Goal: Task Accomplishment & Management: Manage account settings

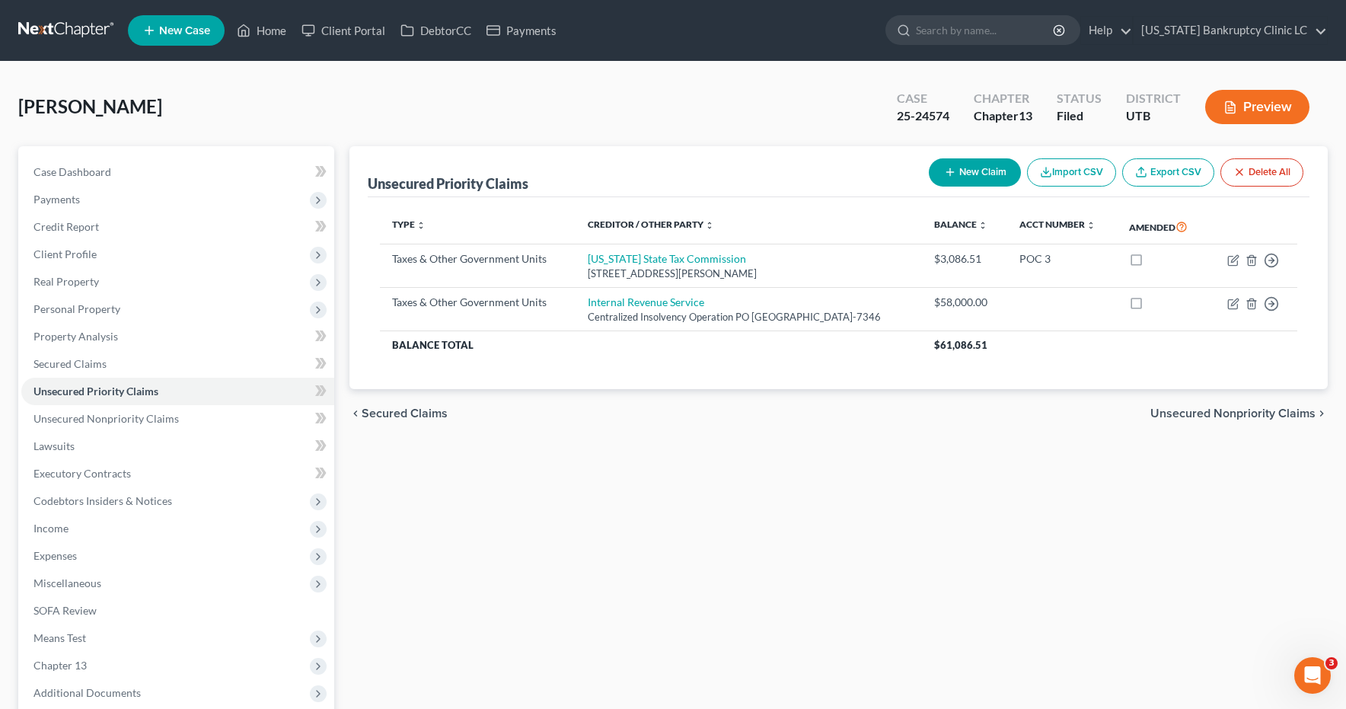
click at [73, 26] on link at bounding box center [66, 30] width 97 height 27
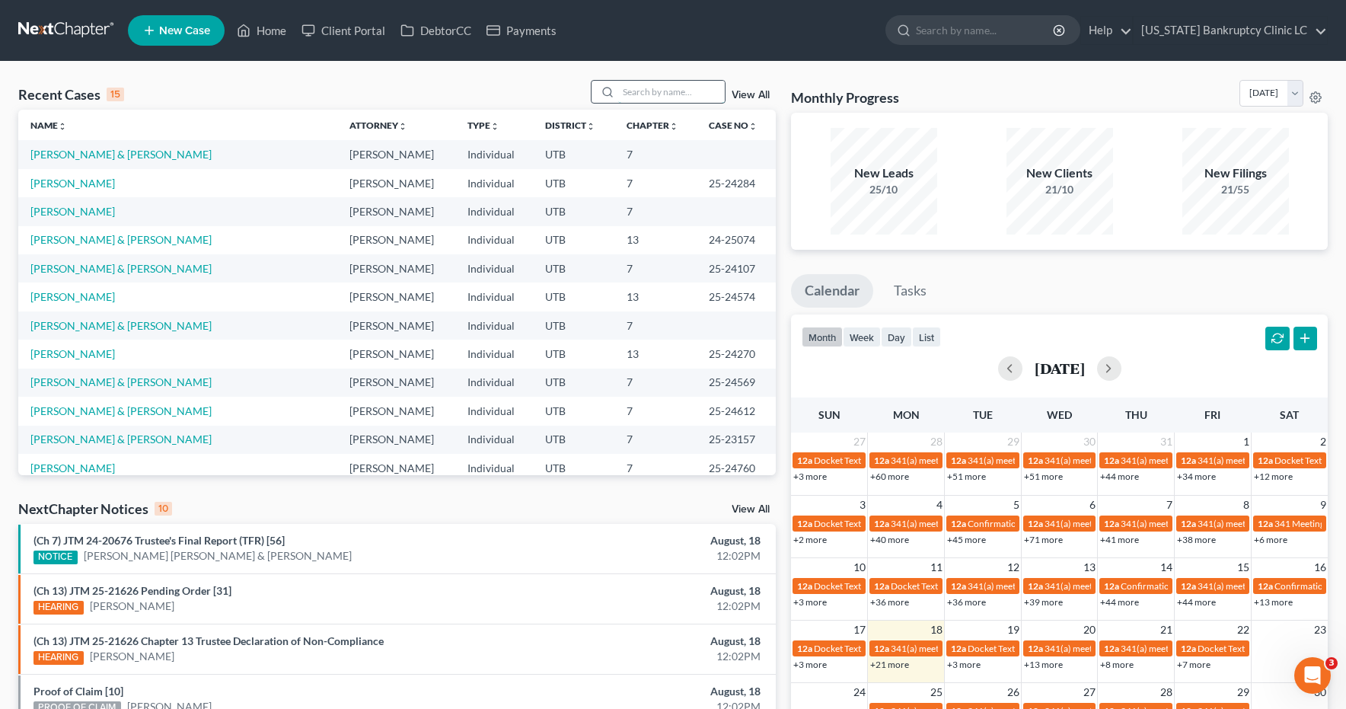
scroll to position [1, 0]
click at [646, 93] on input "search" at bounding box center [671, 91] width 107 height 22
type input "fraga"
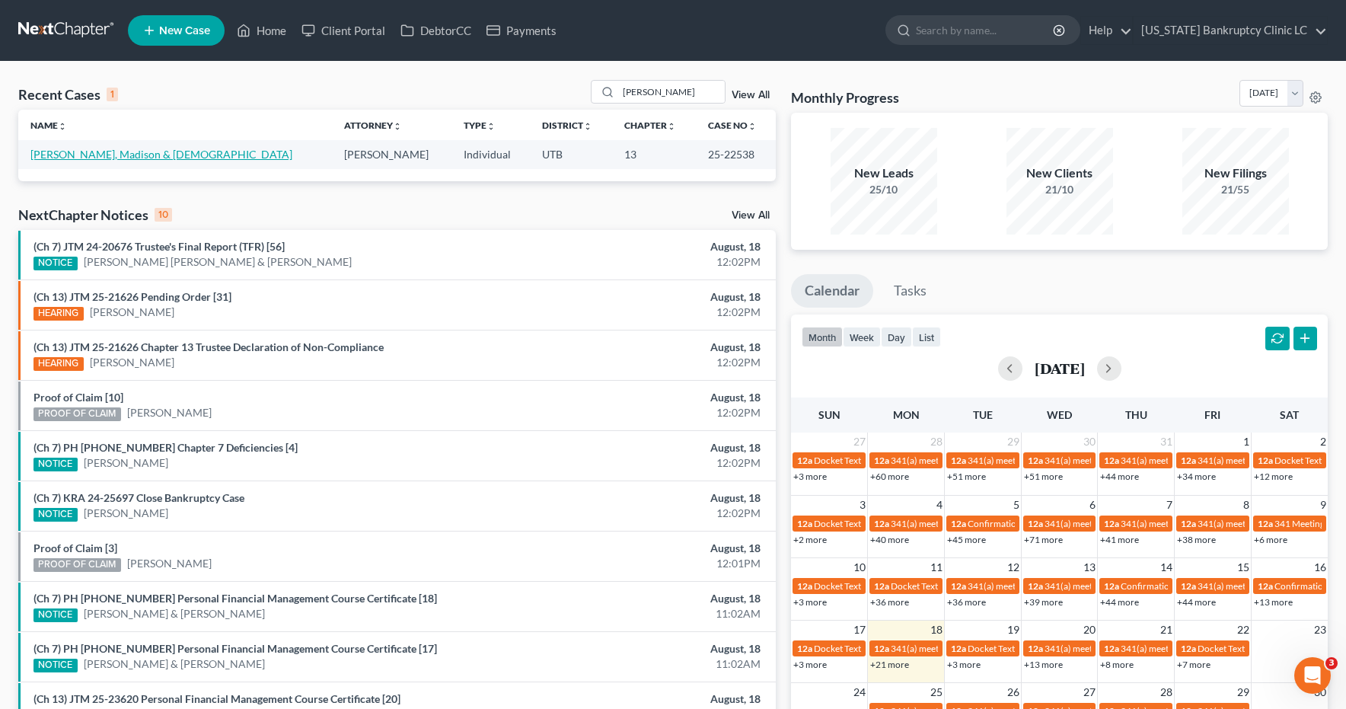
click at [105, 156] on link "[PERSON_NAME], Madison & [DEMOGRAPHIC_DATA]" at bounding box center [161, 154] width 262 height 13
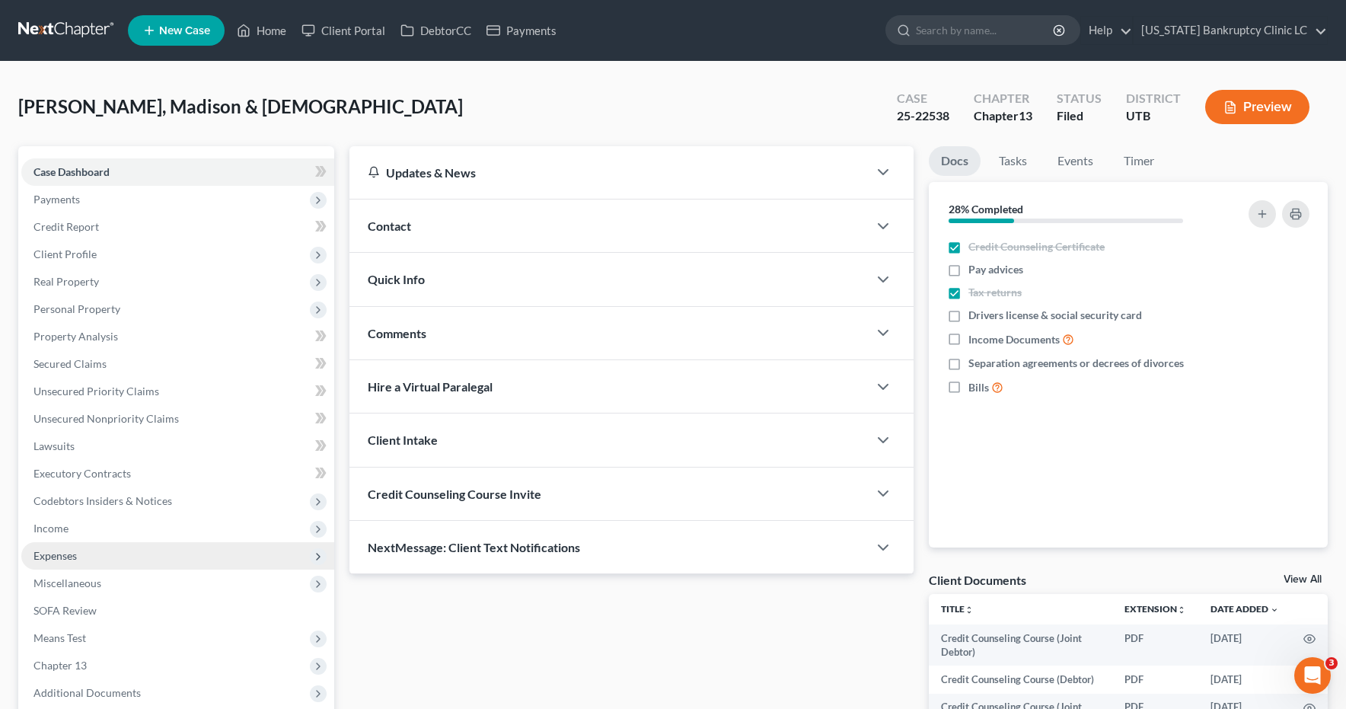
click at [56, 556] on span "Expenses" at bounding box center [54, 555] width 43 height 13
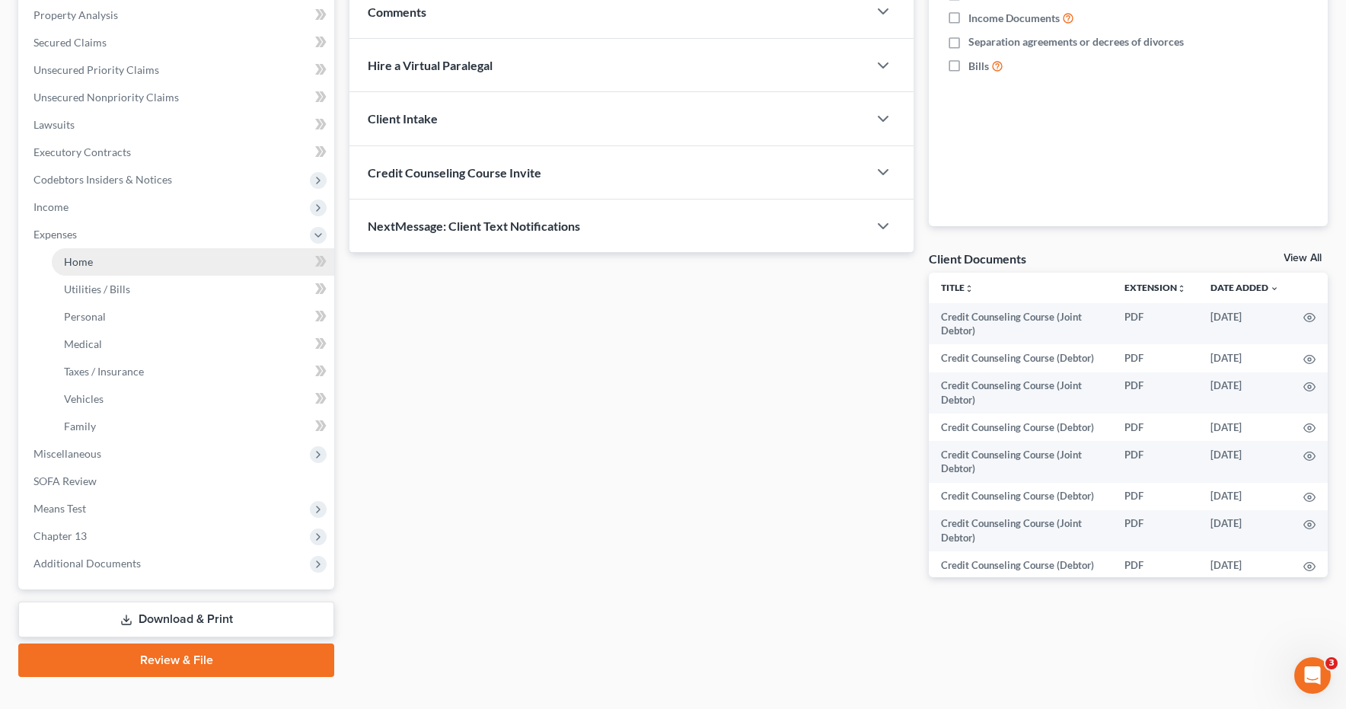
scroll to position [347, 0]
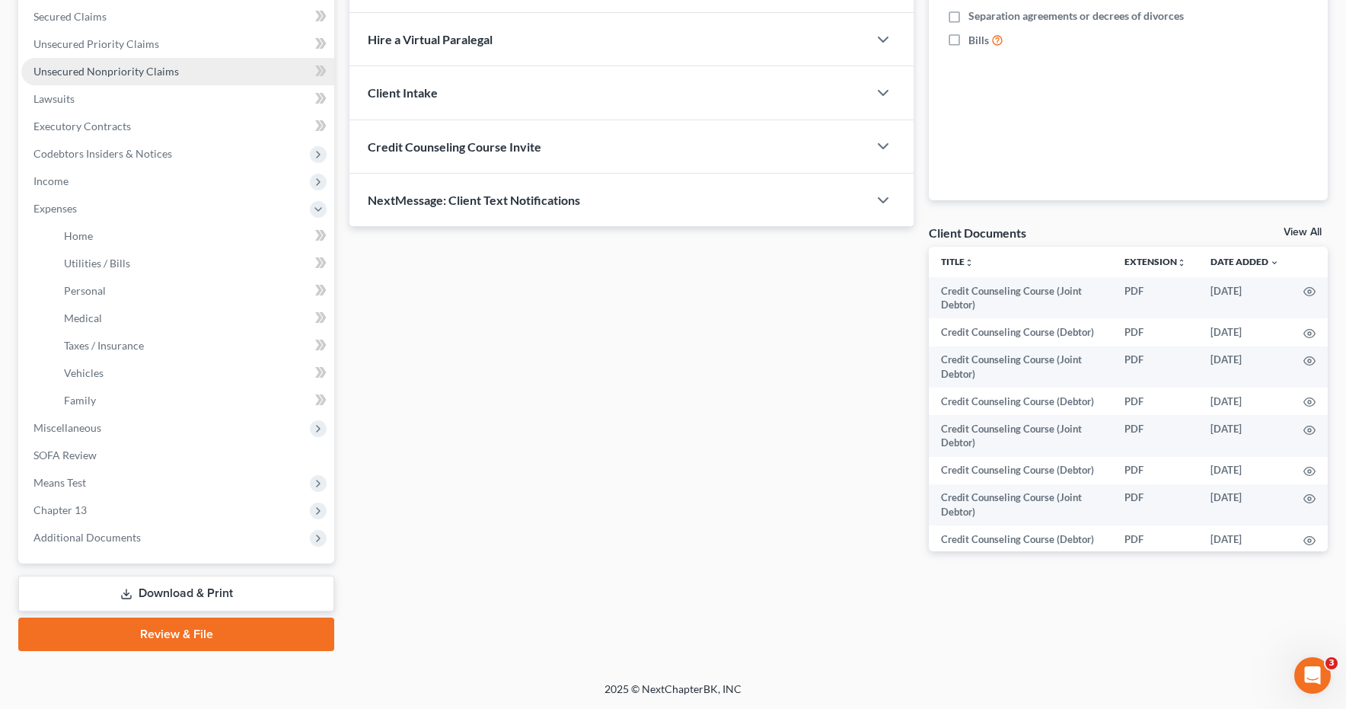
click at [66, 75] on span "Unsecured Nonpriority Claims" at bounding box center [105, 71] width 145 height 13
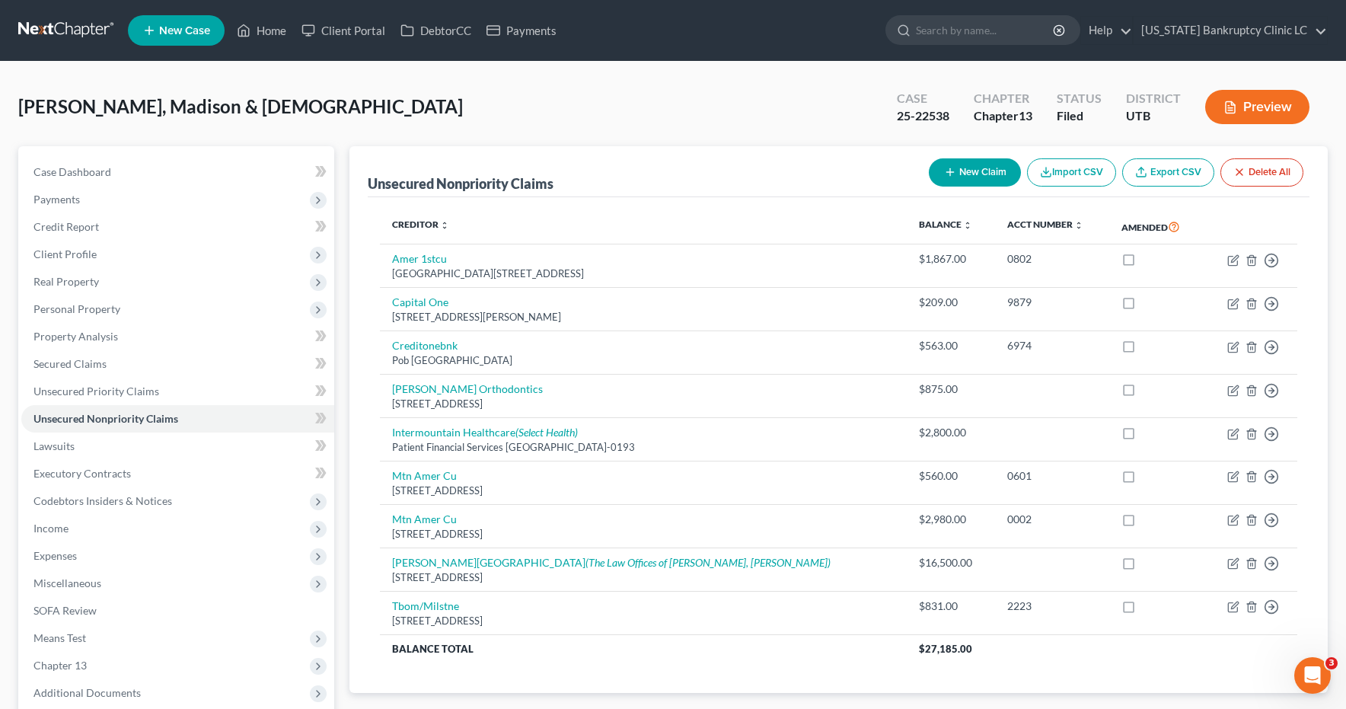
click at [56, 30] on link at bounding box center [66, 30] width 97 height 27
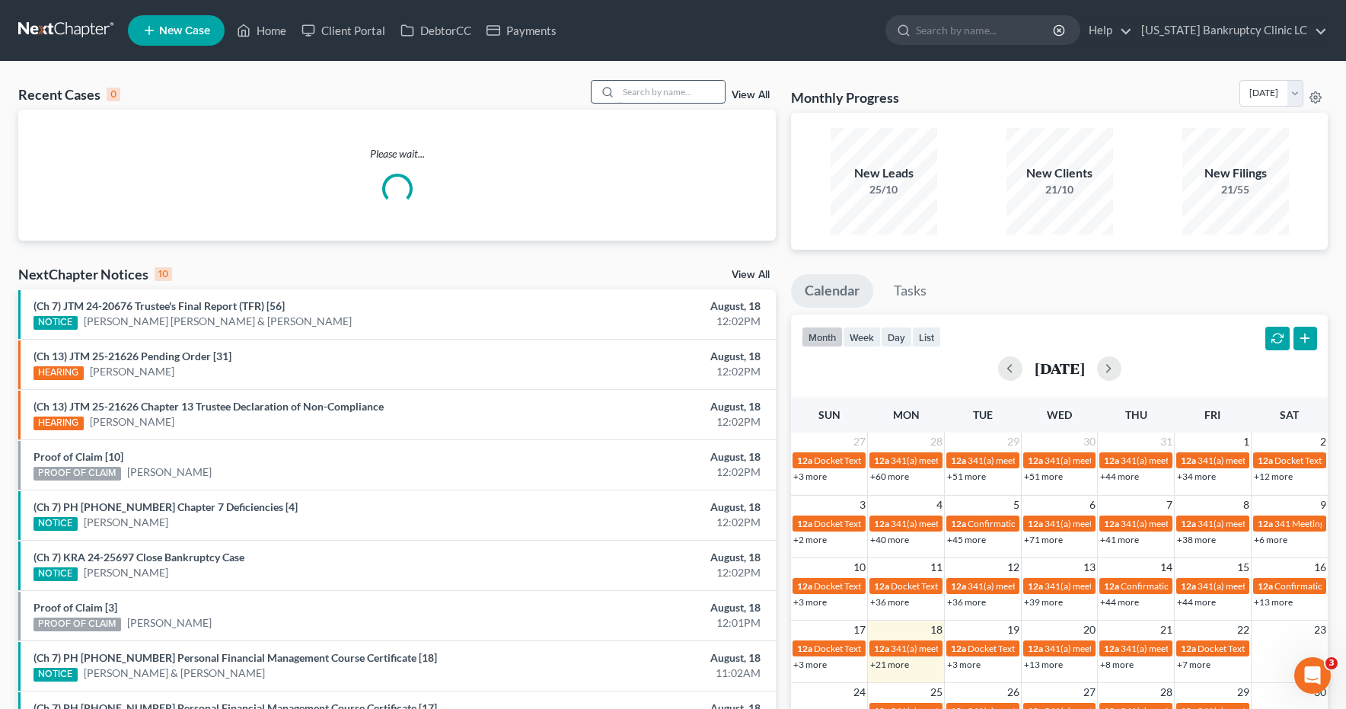
click at [640, 93] on input "search" at bounding box center [671, 92] width 107 height 22
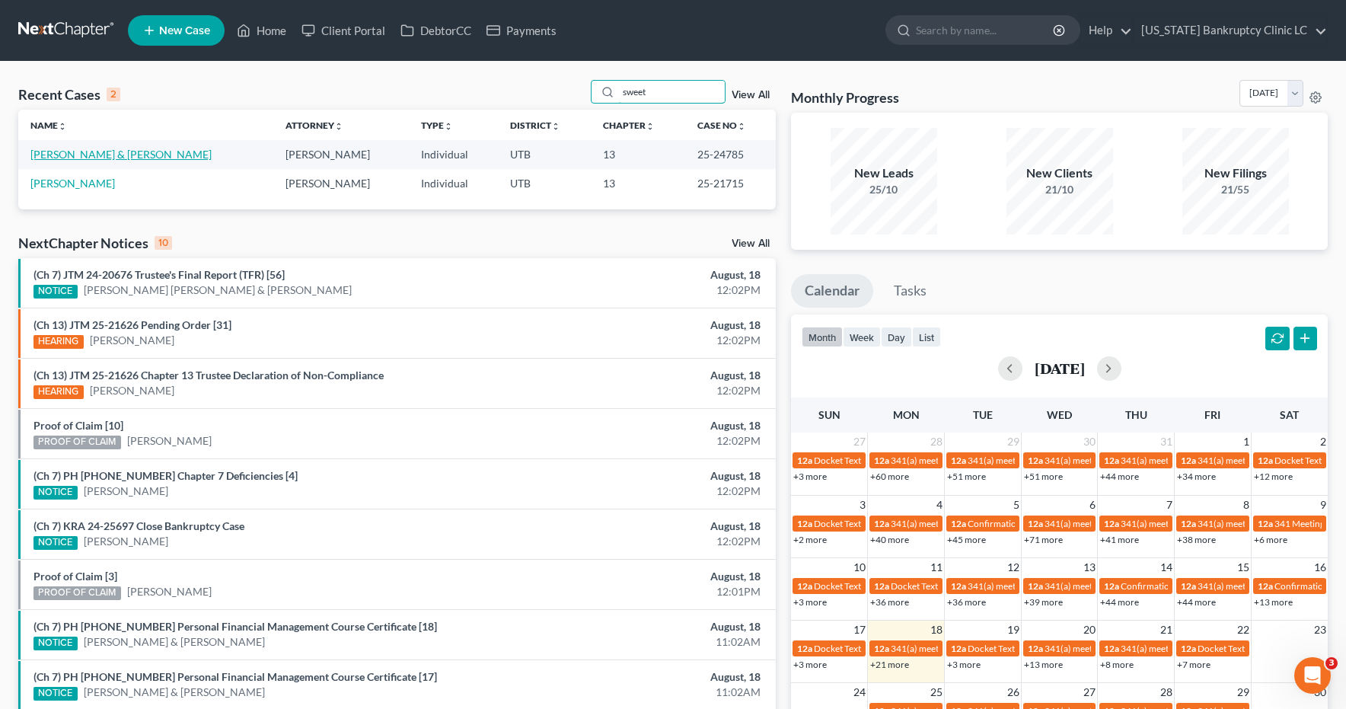
type input "sweet"
click at [120, 156] on link "[PERSON_NAME] & [PERSON_NAME]" at bounding box center [120, 154] width 181 height 13
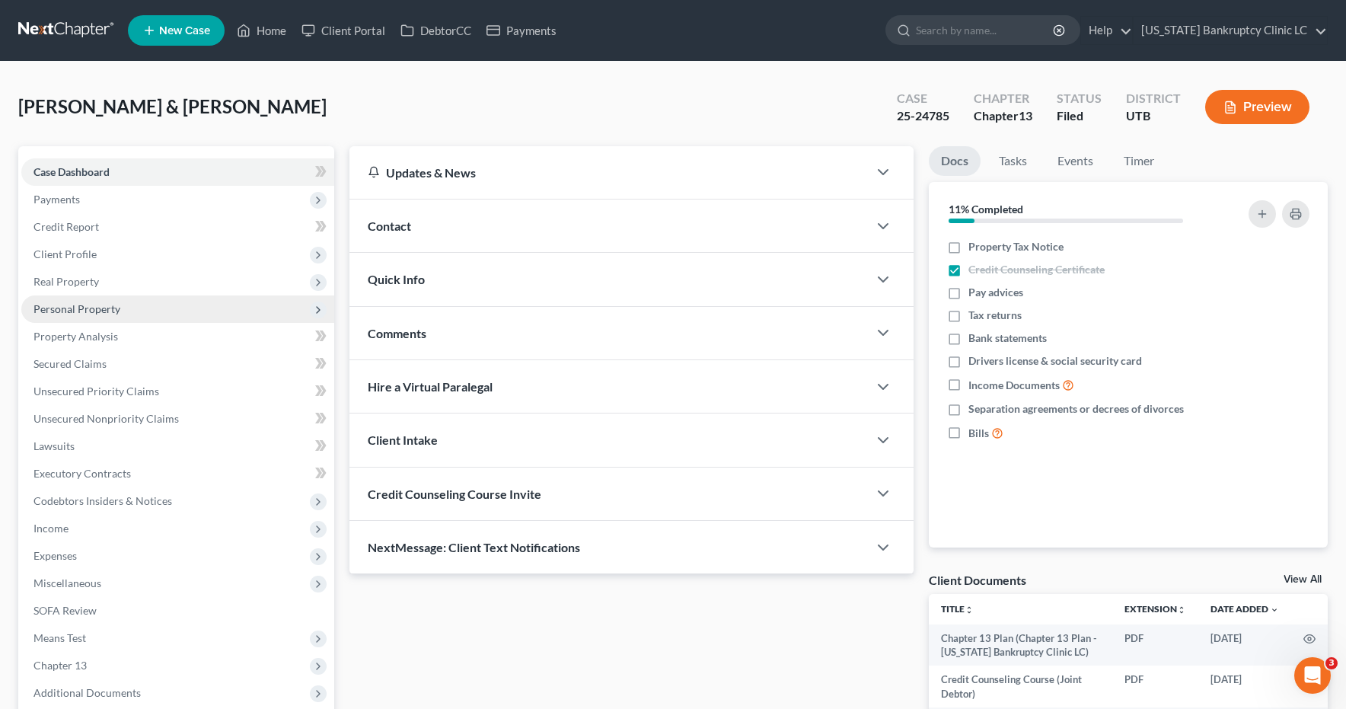
click at [85, 317] on span "Personal Property" at bounding box center [177, 308] width 313 height 27
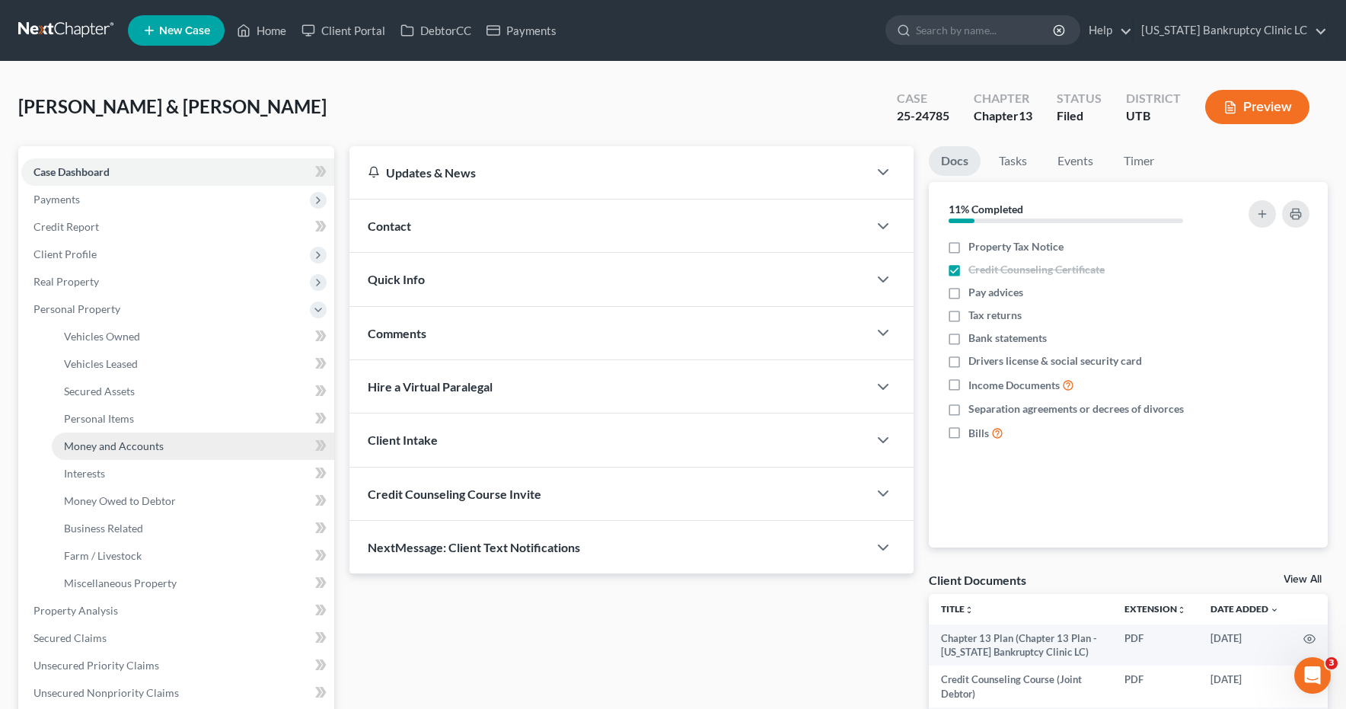
click at [83, 445] on span "Money and Accounts" at bounding box center [114, 445] width 100 height 13
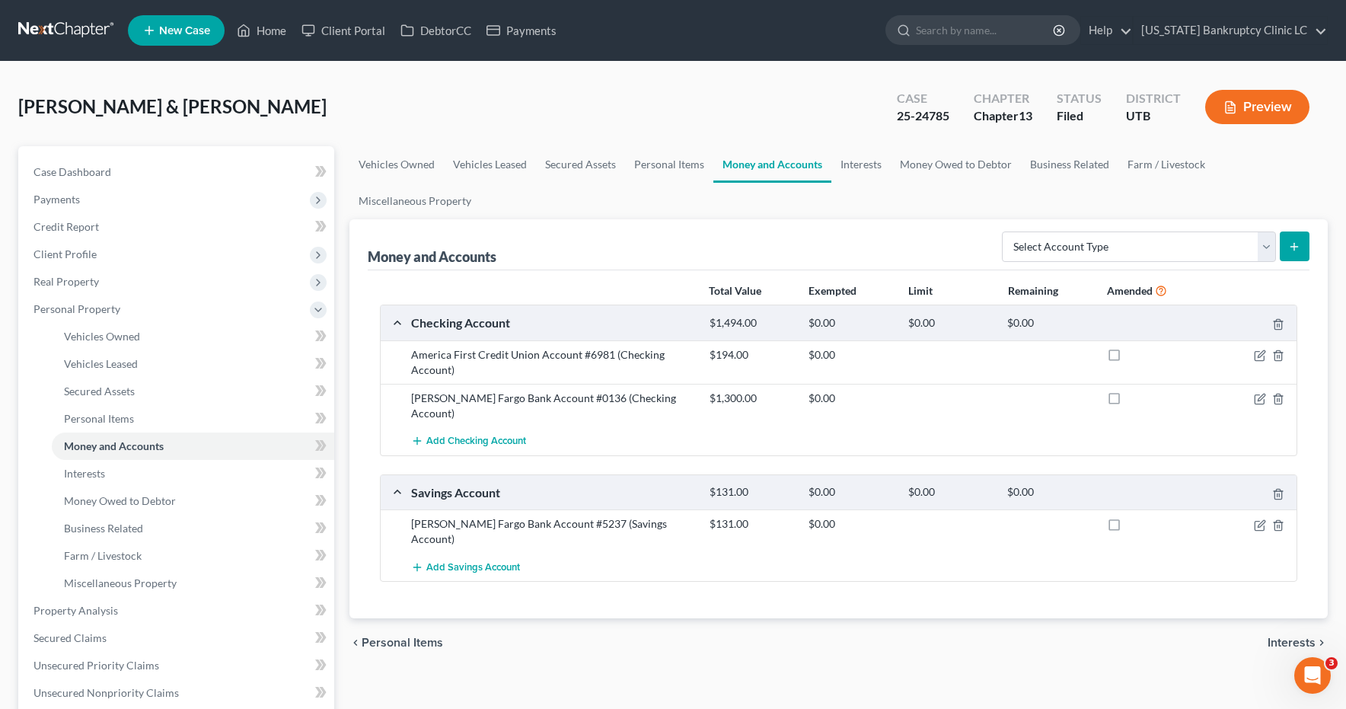
click at [57, 30] on link at bounding box center [66, 30] width 97 height 27
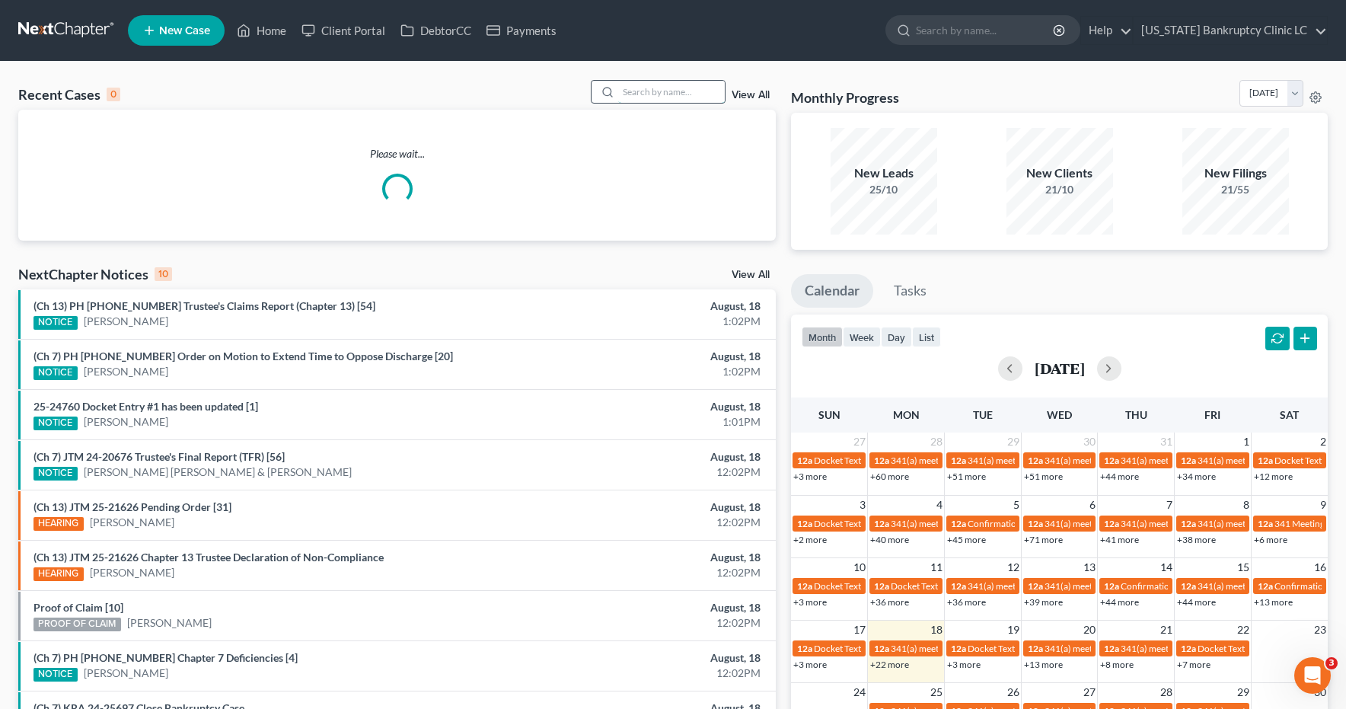
click at [658, 96] on input "search" at bounding box center [671, 92] width 107 height 22
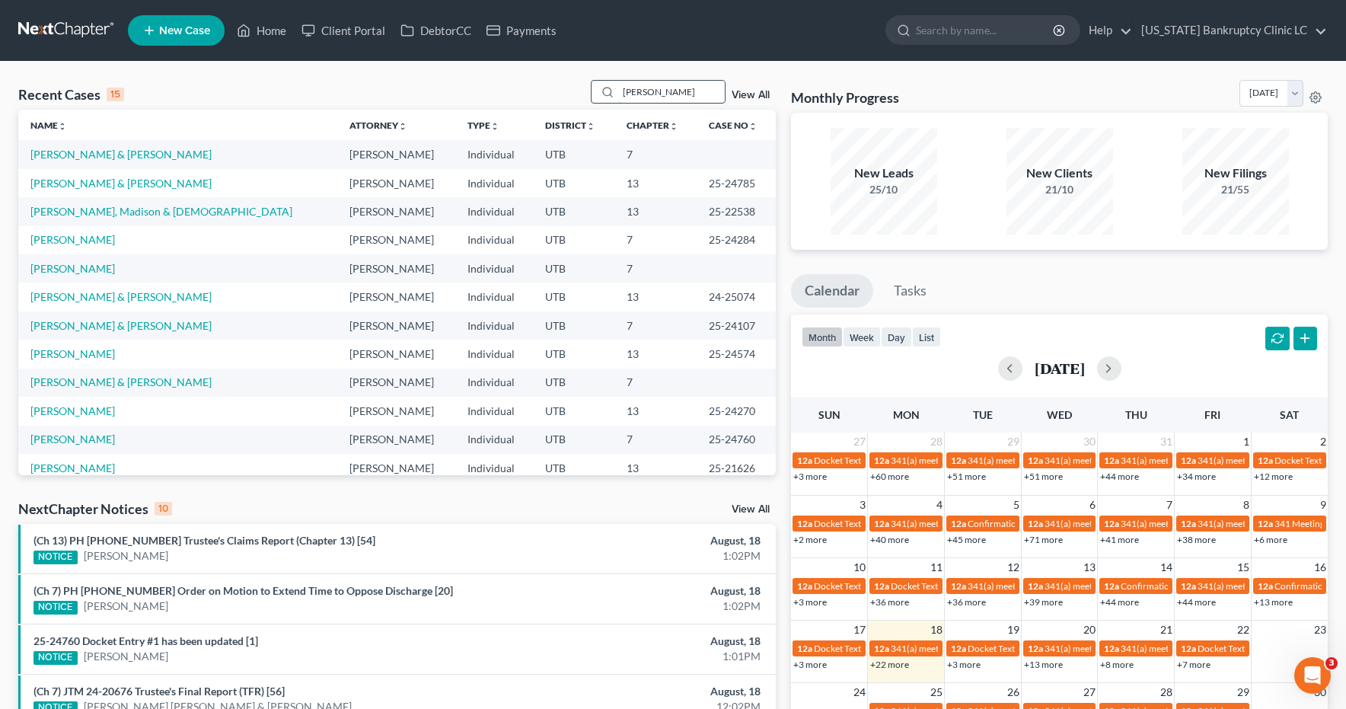
type input "bremer"
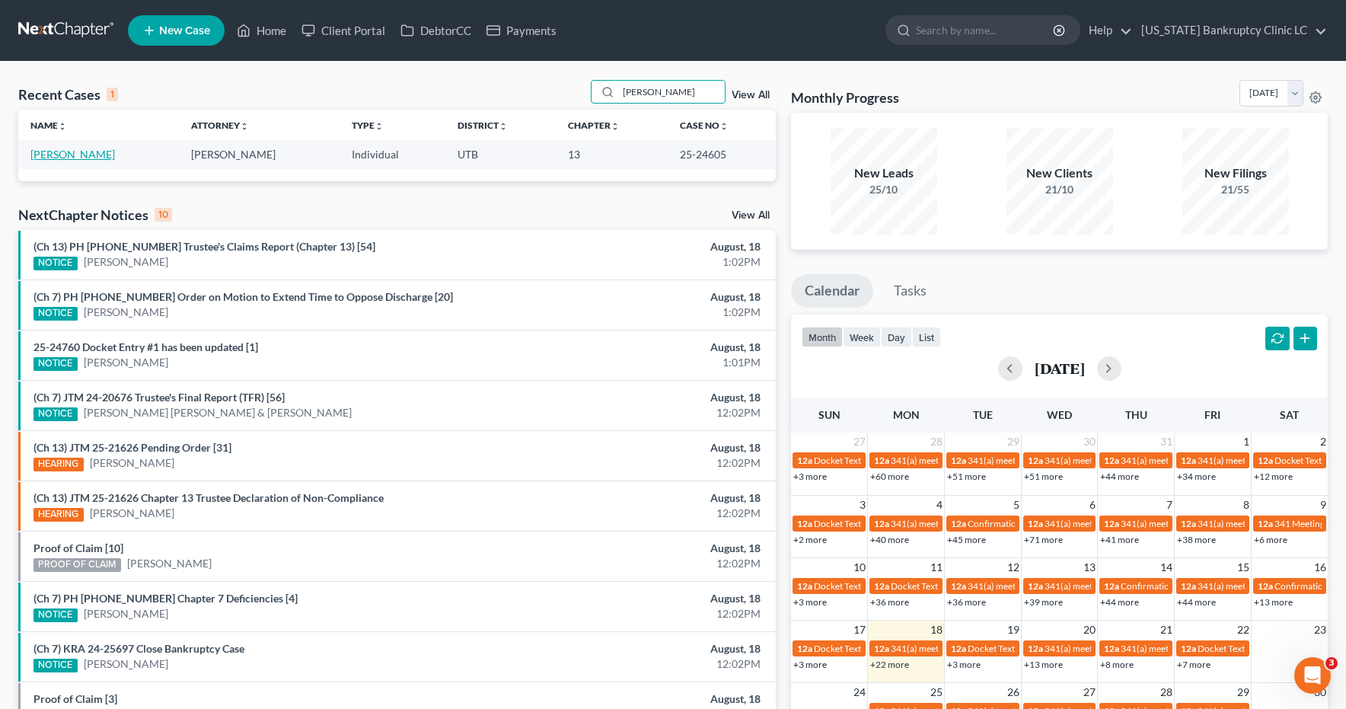
click at [72, 158] on link "[PERSON_NAME]" at bounding box center [72, 154] width 84 height 13
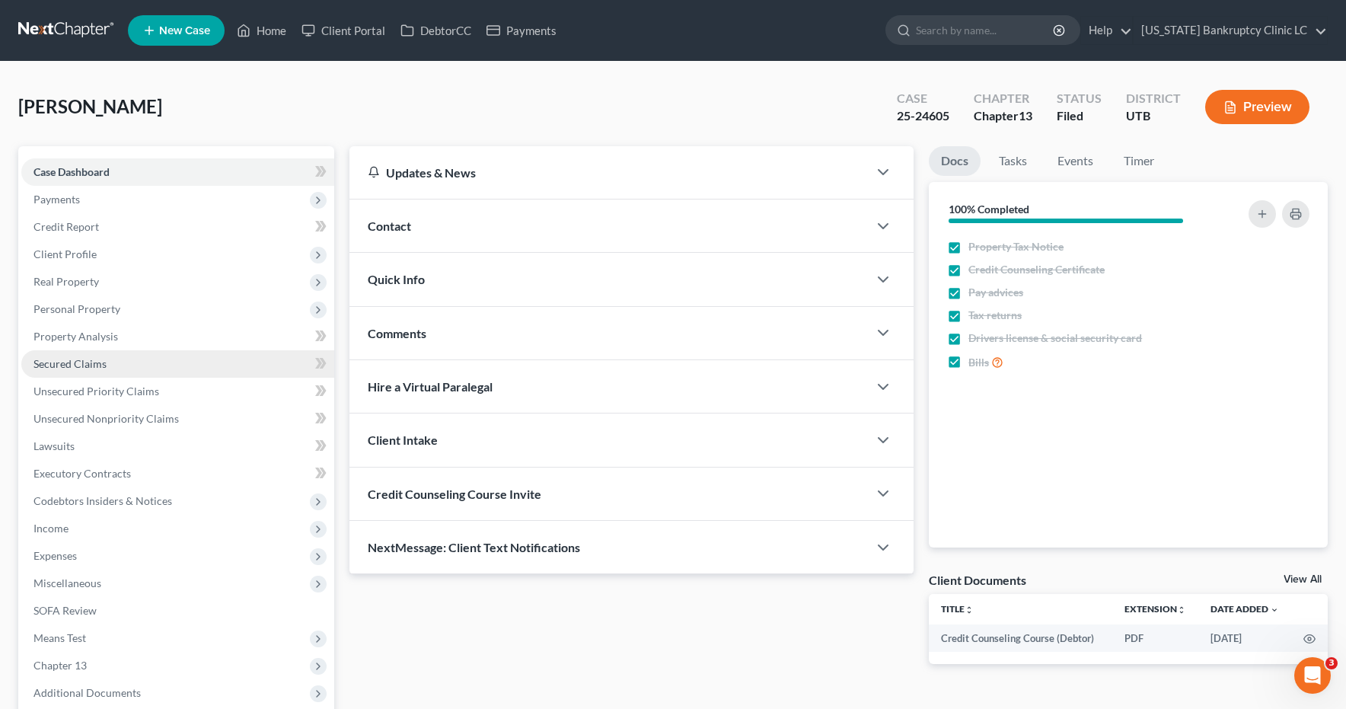
click at [91, 367] on span "Secured Claims" at bounding box center [69, 363] width 73 height 13
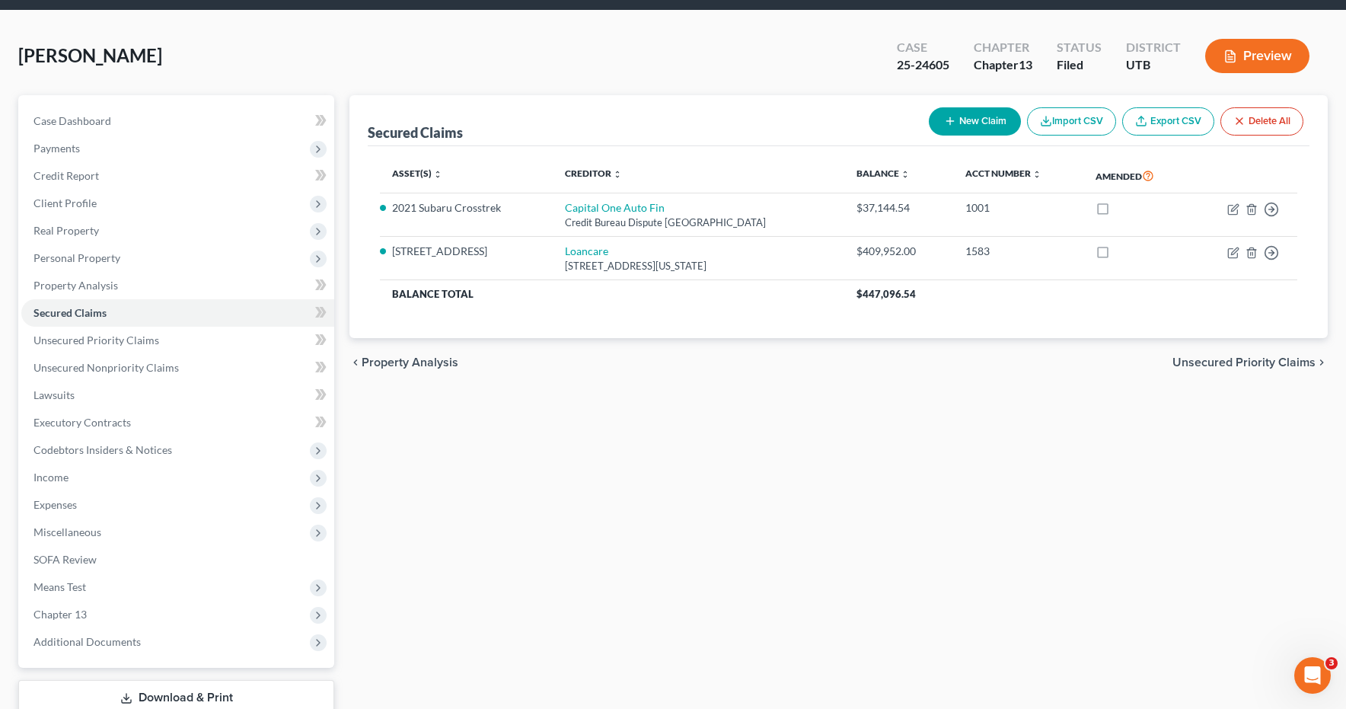
scroll to position [91, 0]
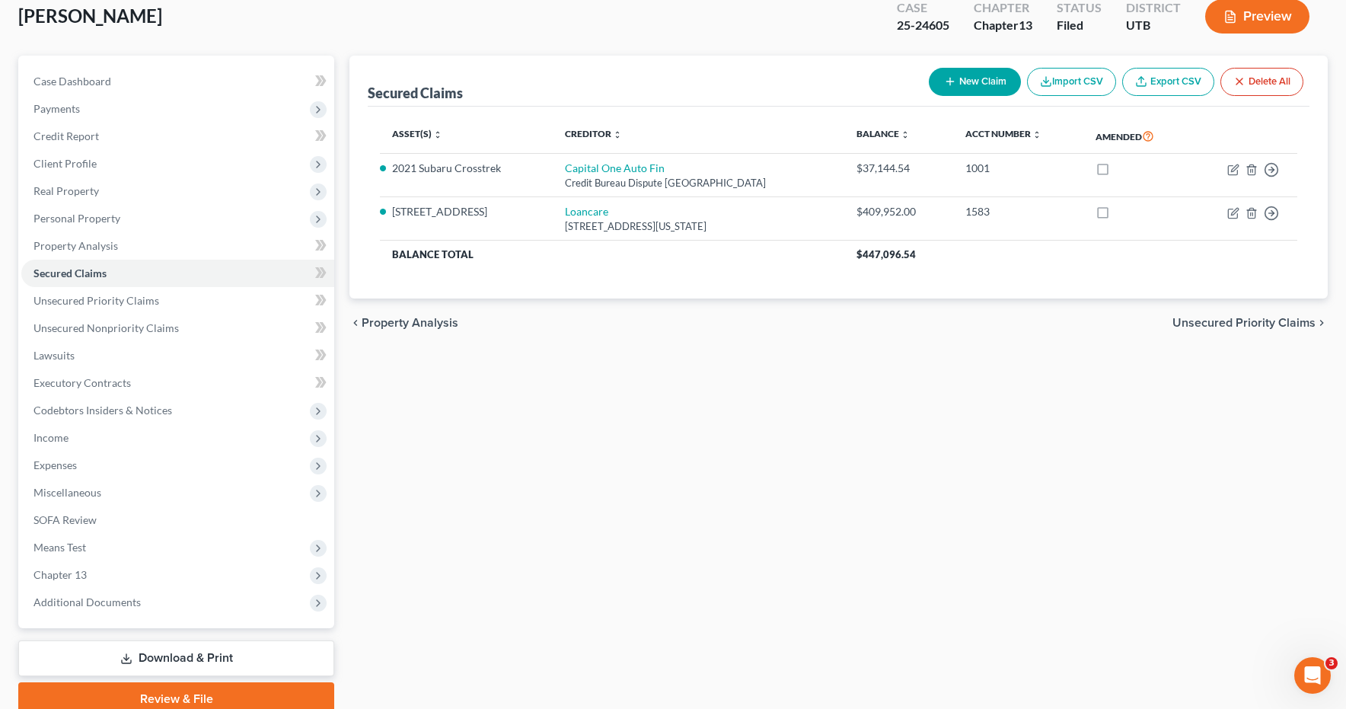
click at [265, 652] on link "Download & Print" at bounding box center [176, 658] width 316 height 36
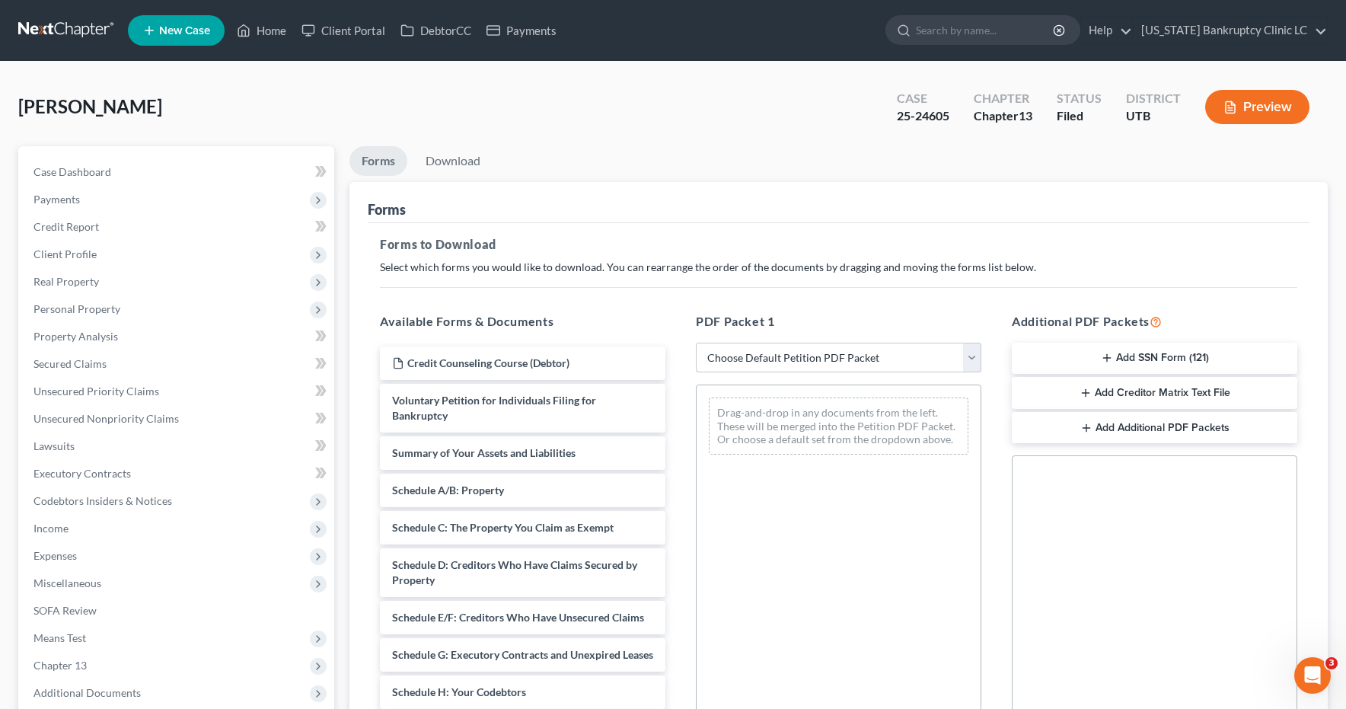
click at [972, 352] on select "Choose Default Petition PDF Packet Complete Bankruptcy Petition (all forms and …" at bounding box center [838, 358] width 285 height 30
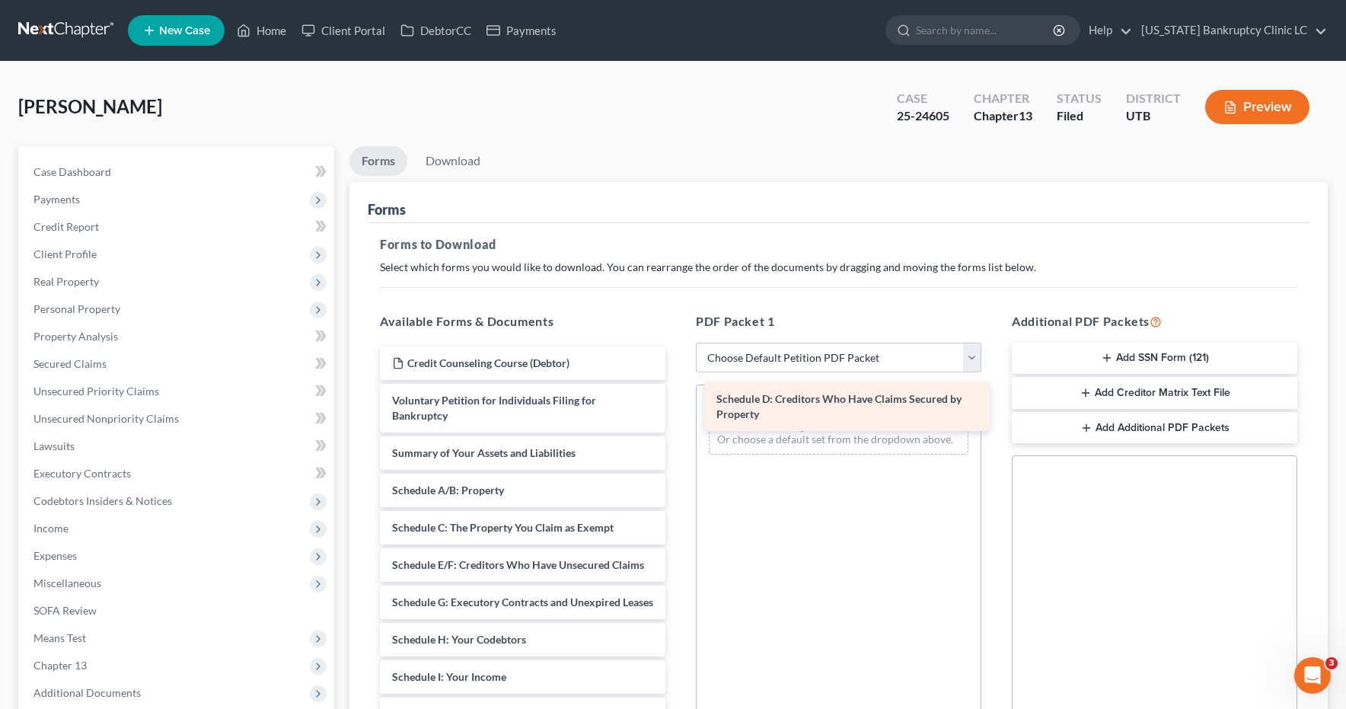
drag, startPoint x: 426, startPoint y: 553, endPoint x: 751, endPoint y: 402, distance: 357.6
click at [677, 402] on div "Schedule D: Creditors Who Have Claims Secured by Property Credit Counseling Cou…" at bounding box center [523, 702] width 310 height 713
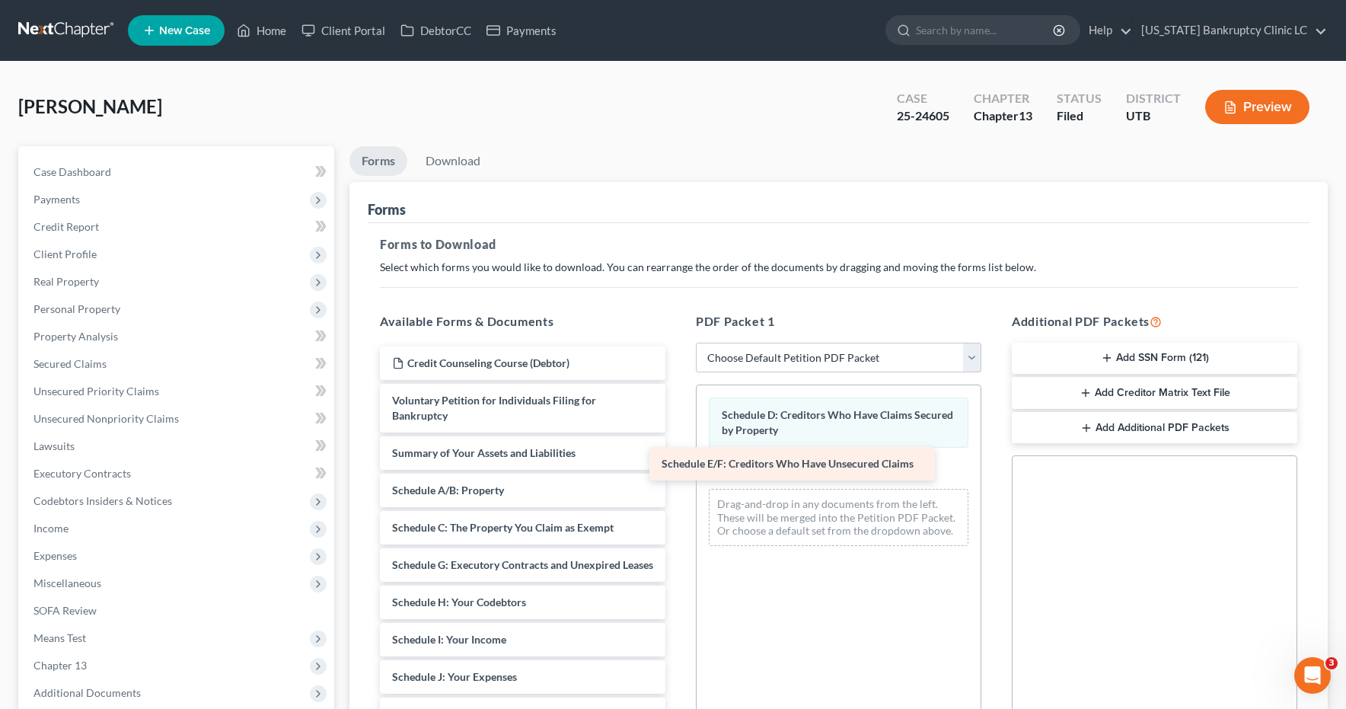
drag, startPoint x: 486, startPoint y: 548, endPoint x: 755, endPoint y: 462, distance: 282.9
click at [677, 462] on div "Schedule E/F: Creditors Who Have Unsecured Claims Credit Counseling Course (Deb…" at bounding box center [523, 684] width 310 height 676
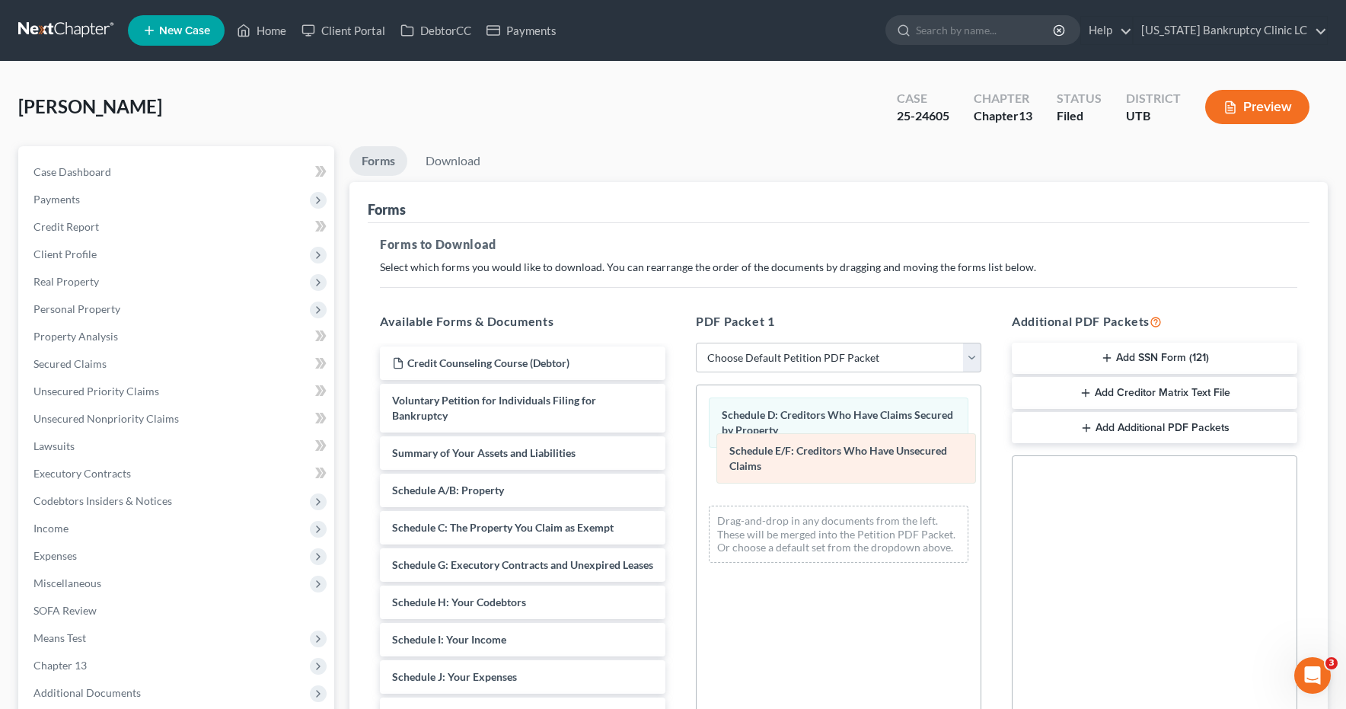
drag, startPoint x: 763, startPoint y: 468, endPoint x: 770, endPoint y: 450, distance: 19.8
click at [770, 450] on div "Schedule E/F: Creditors Who Have Unsecured Claims Schedule D: Creditors Who Hav…" at bounding box center [838, 480] width 284 height 190
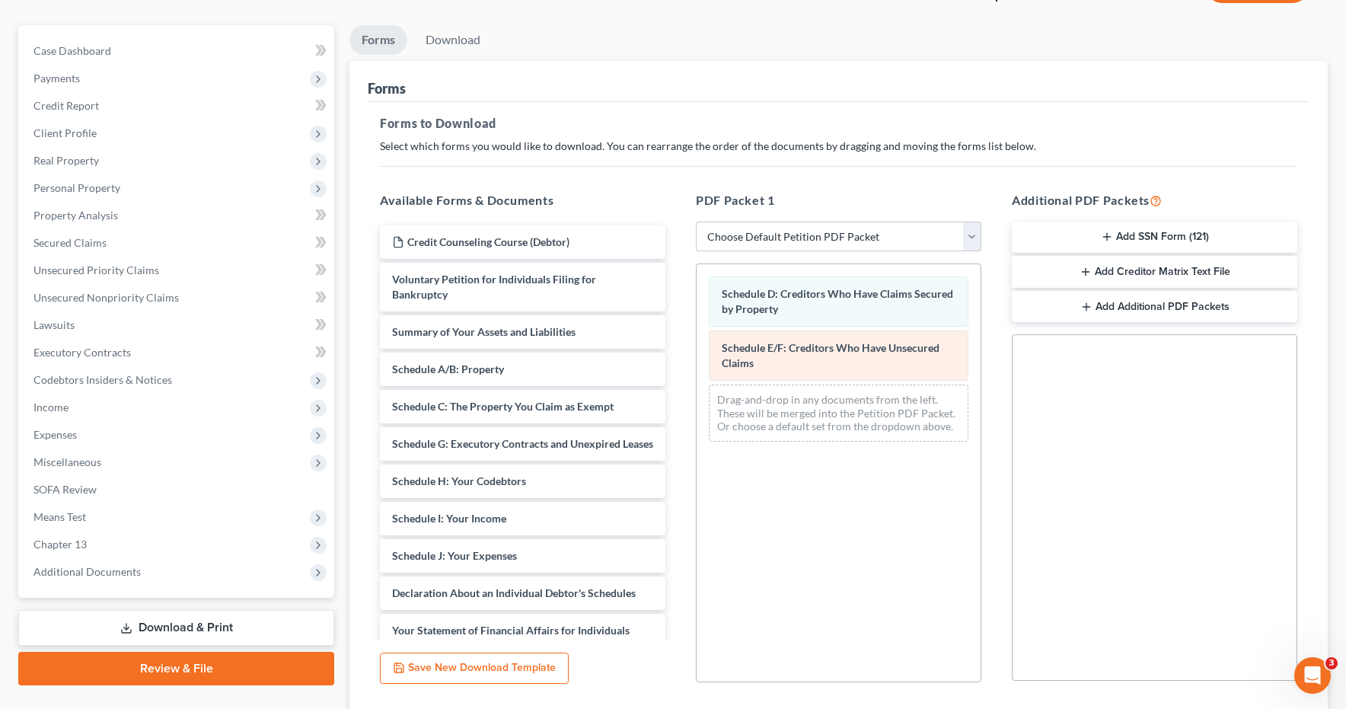
scroll to position [231, 0]
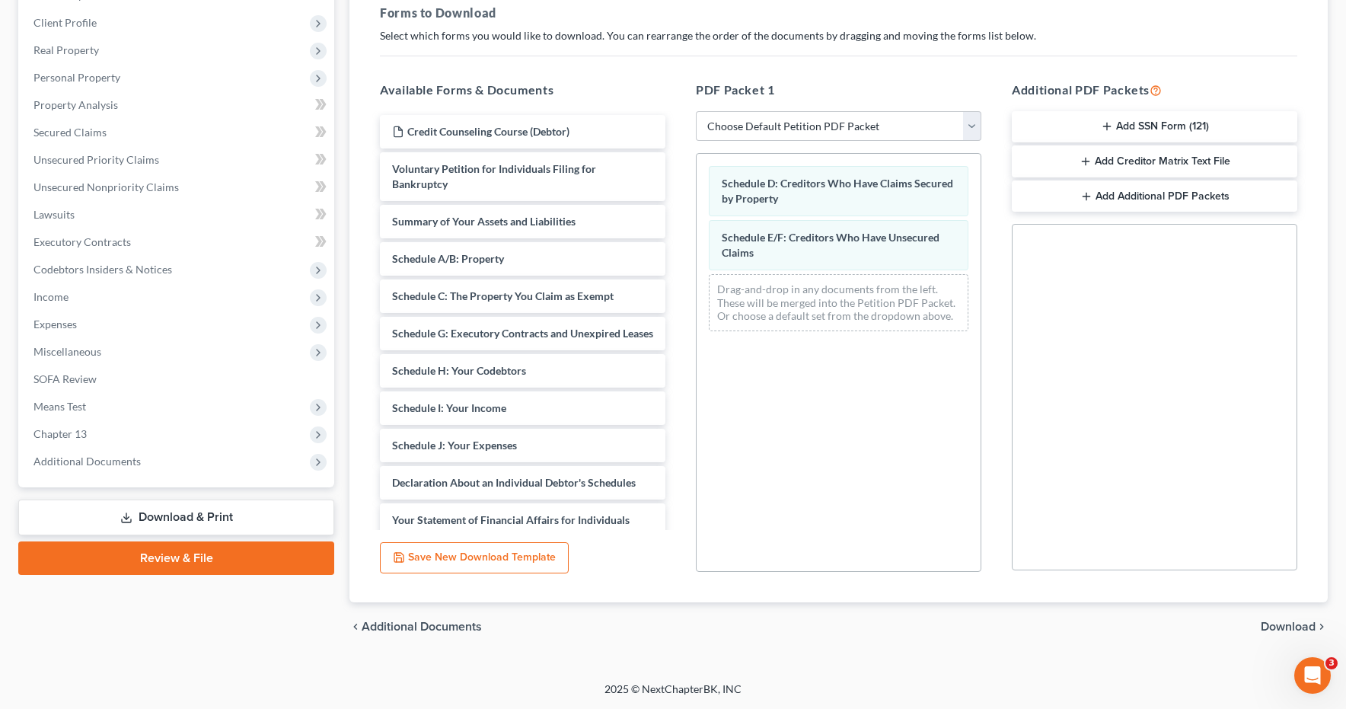
click at [1278, 629] on span "Download" at bounding box center [1288, 626] width 55 height 12
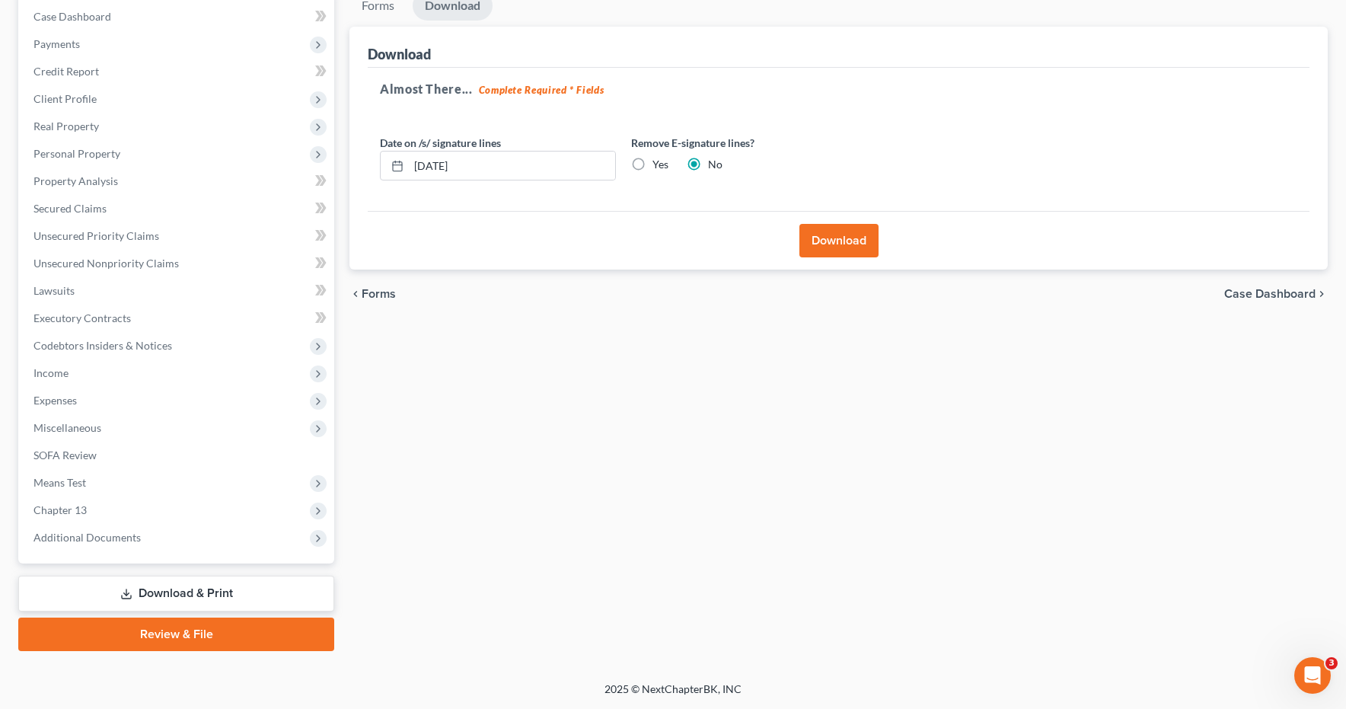
click at [812, 238] on button "Download" at bounding box center [838, 240] width 79 height 33
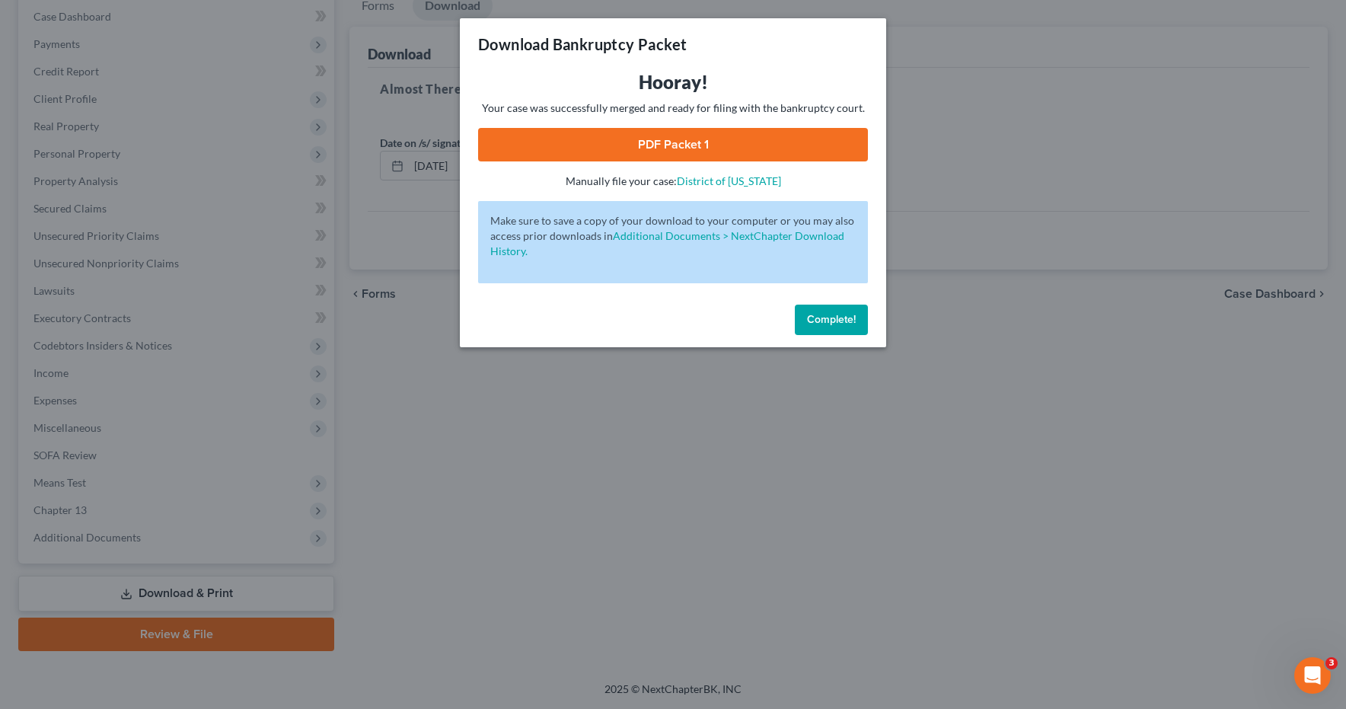
click at [669, 143] on link "PDF Packet 1" at bounding box center [673, 144] width 390 height 33
click at [822, 314] on span "Complete!" at bounding box center [831, 319] width 49 height 13
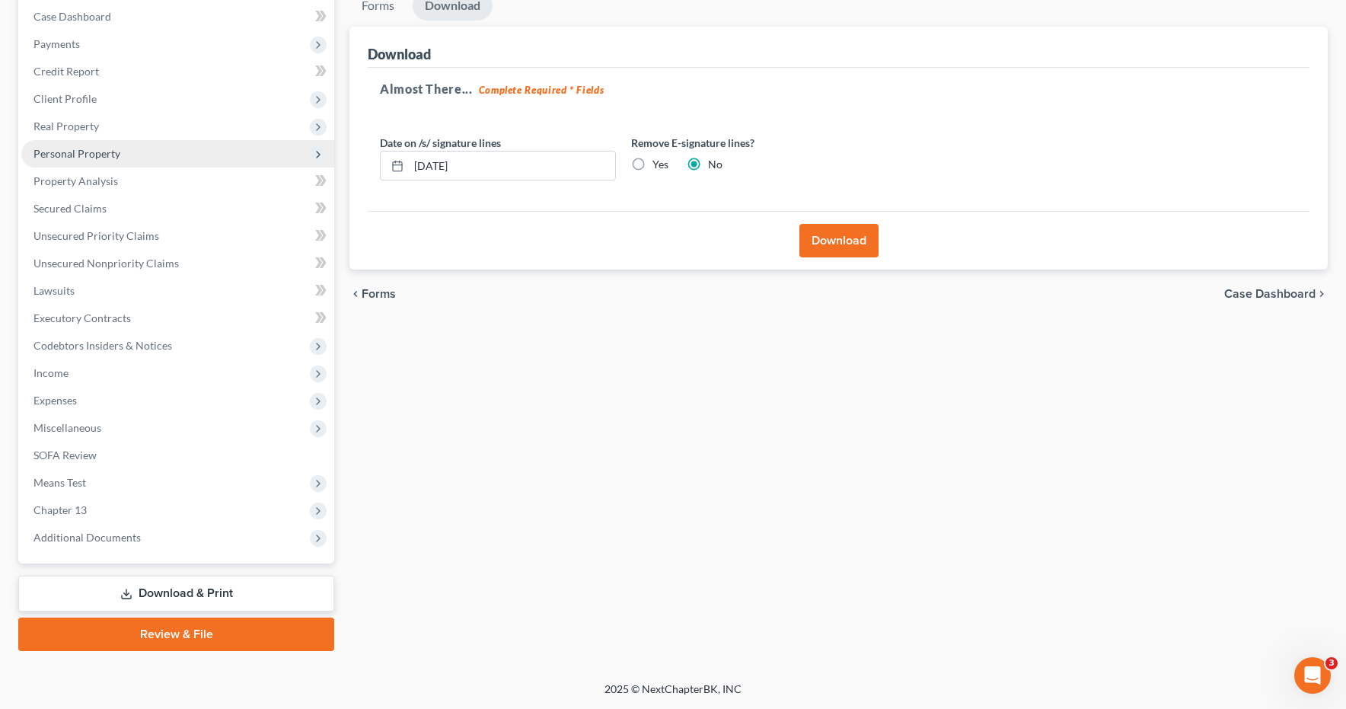
scroll to position [0, 0]
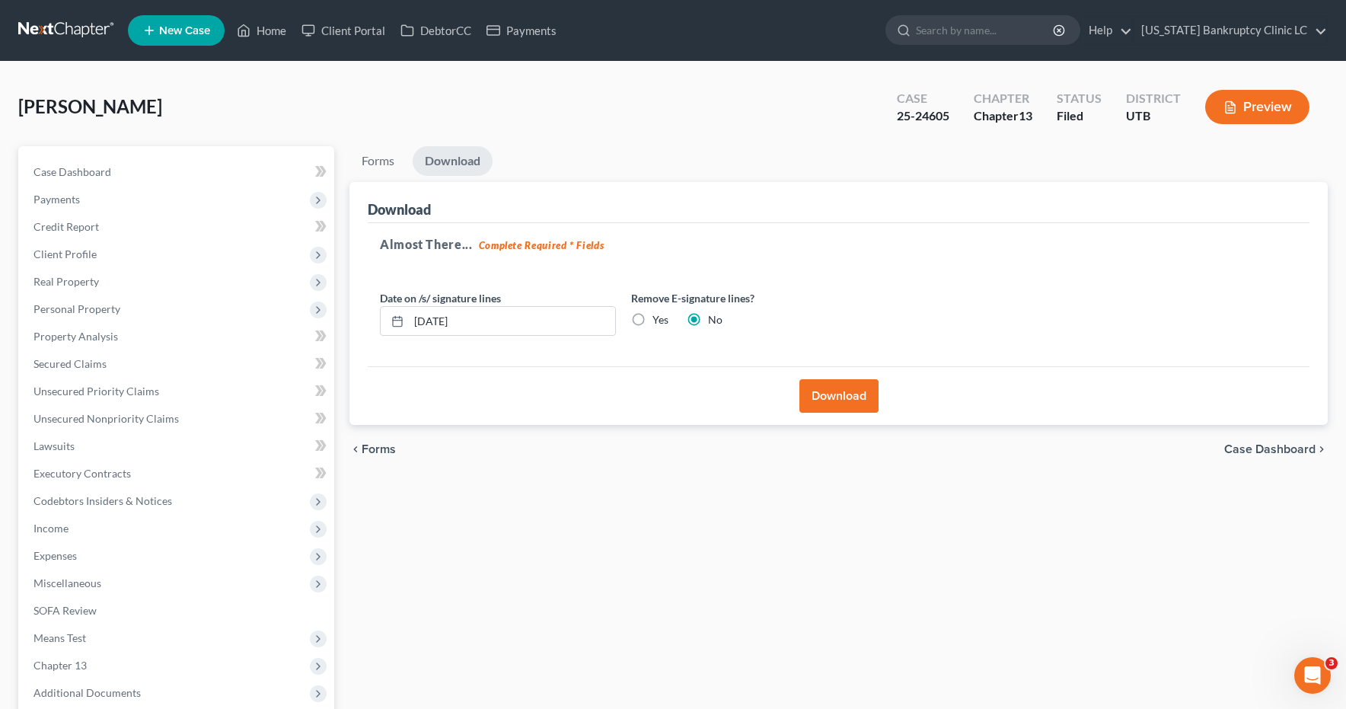
click at [46, 30] on link at bounding box center [66, 30] width 97 height 27
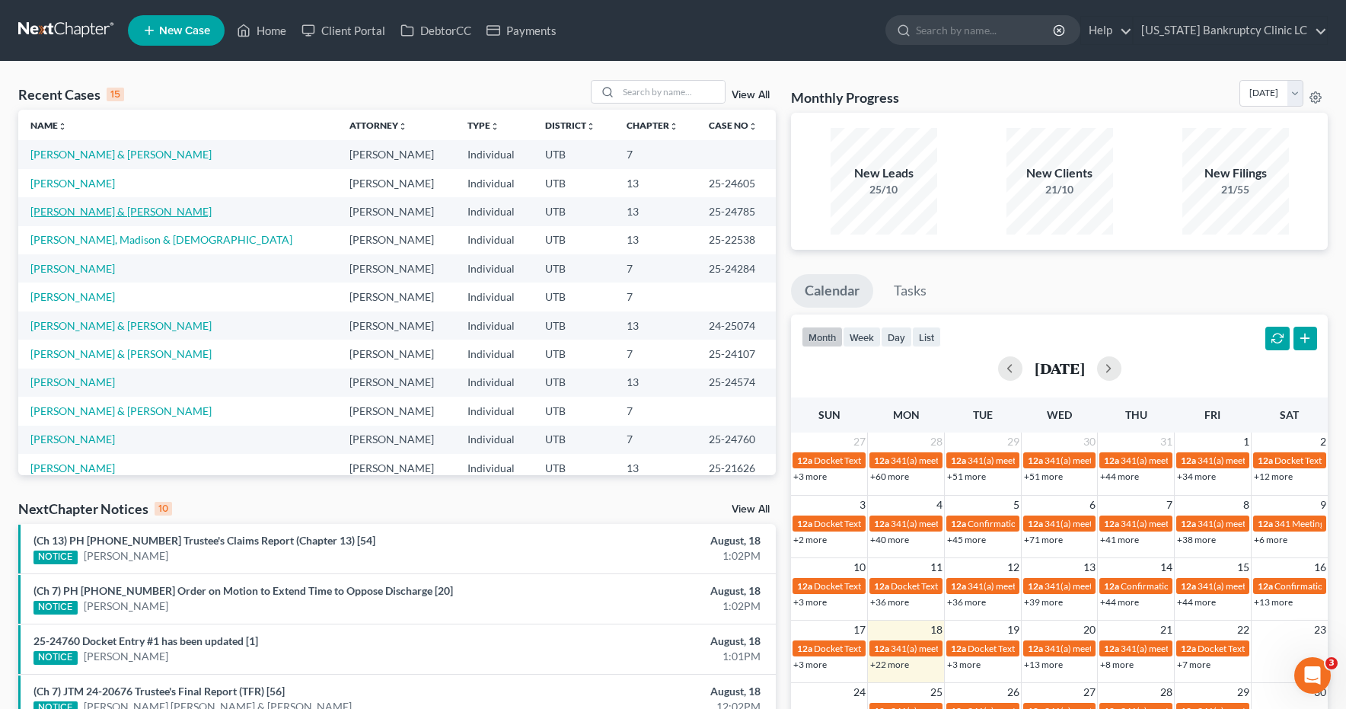
click at [102, 215] on link "[PERSON_NAME] & [PERSON_NAME]" at bounding box center [120, 211] width 181 height 13
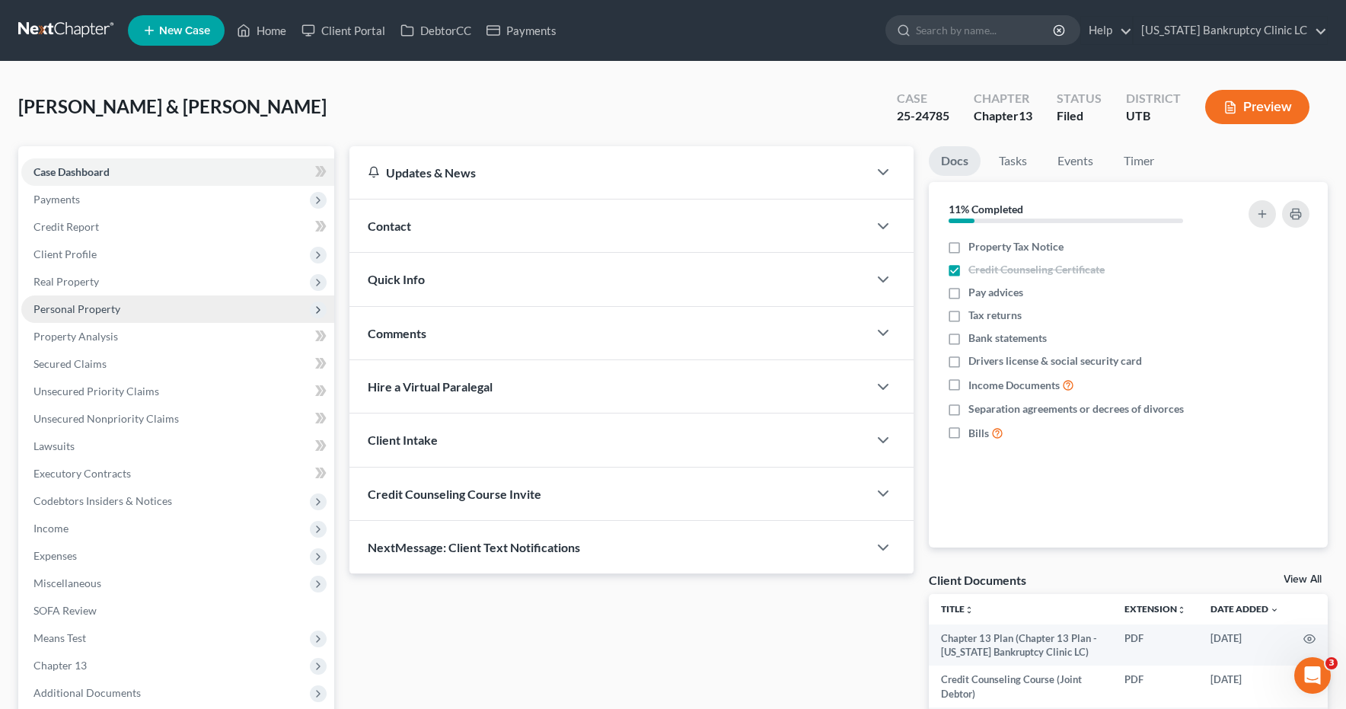
click at [104, 311] on span "Personal Property" at bounding box center [76, 308] width 87 height 13
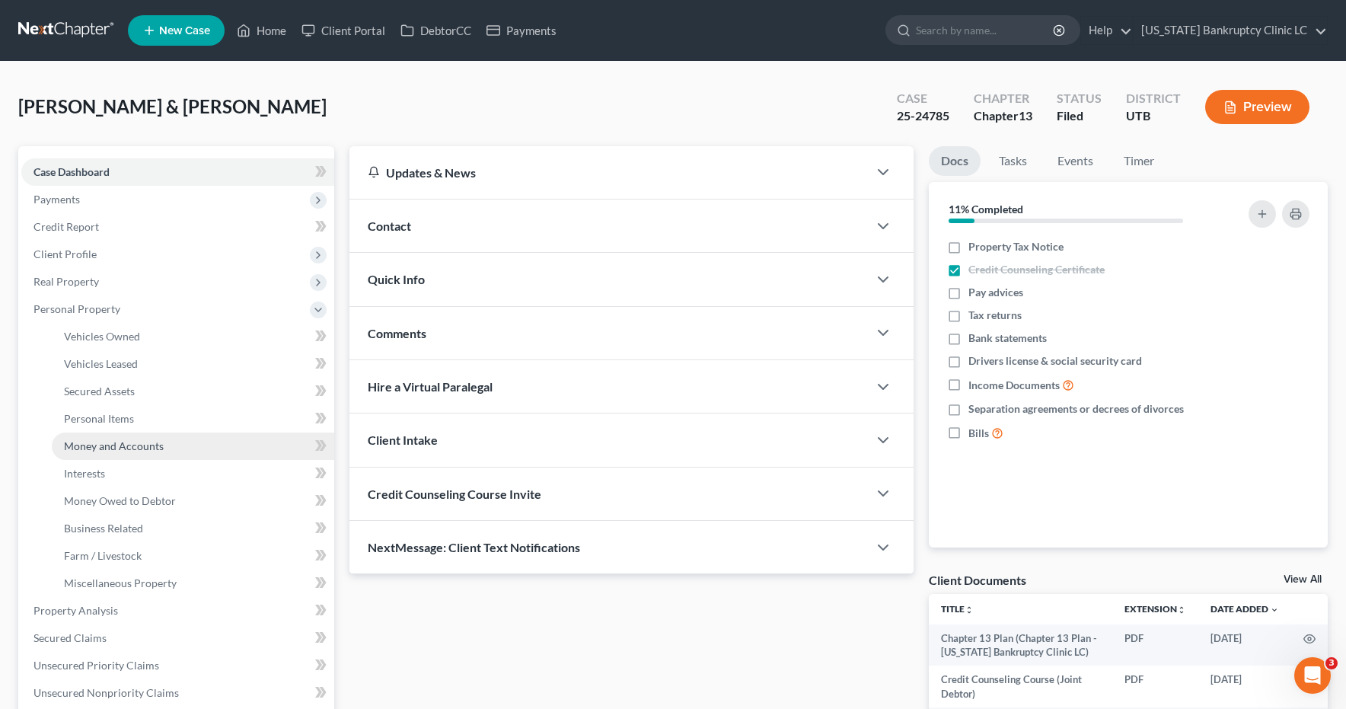
click at [86, 444] on span "Money and Accounts" at bounding box center [114, 445] width 100 height 13
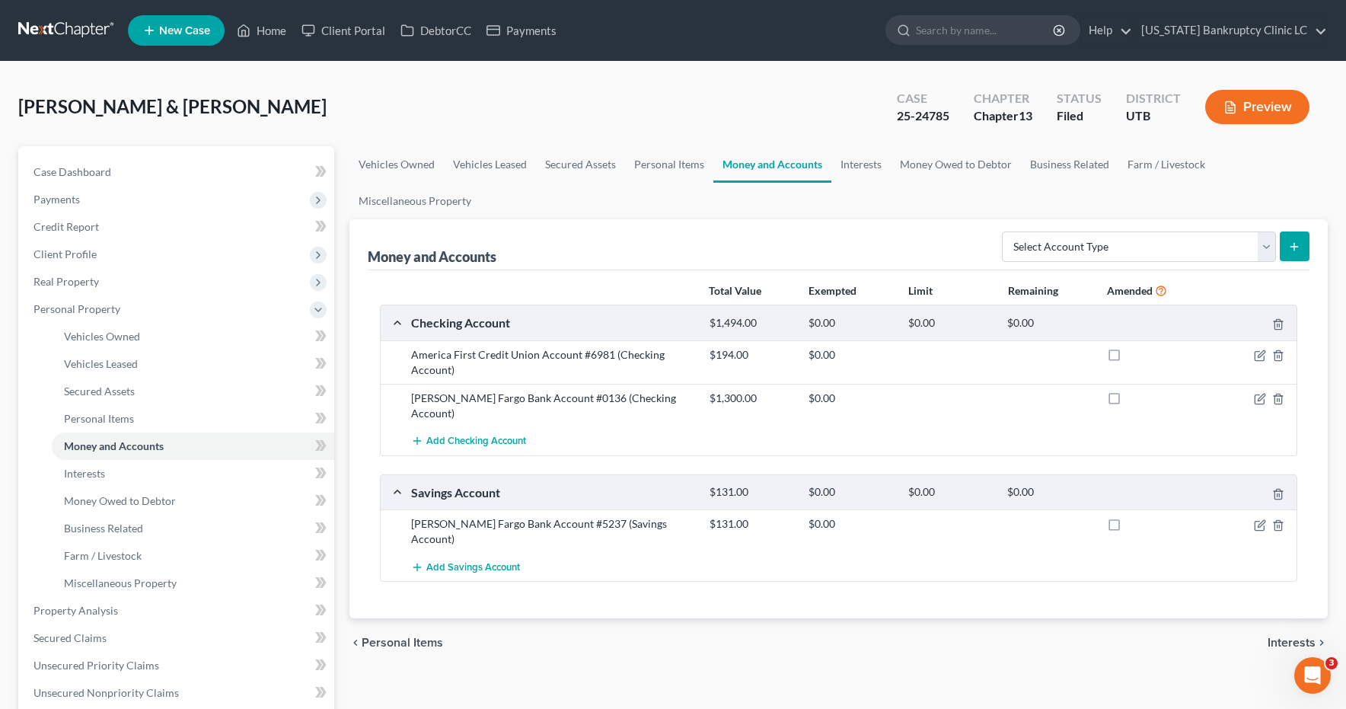
click at [57, 32] on link at bounding box center [66, 30] width 97 height 27
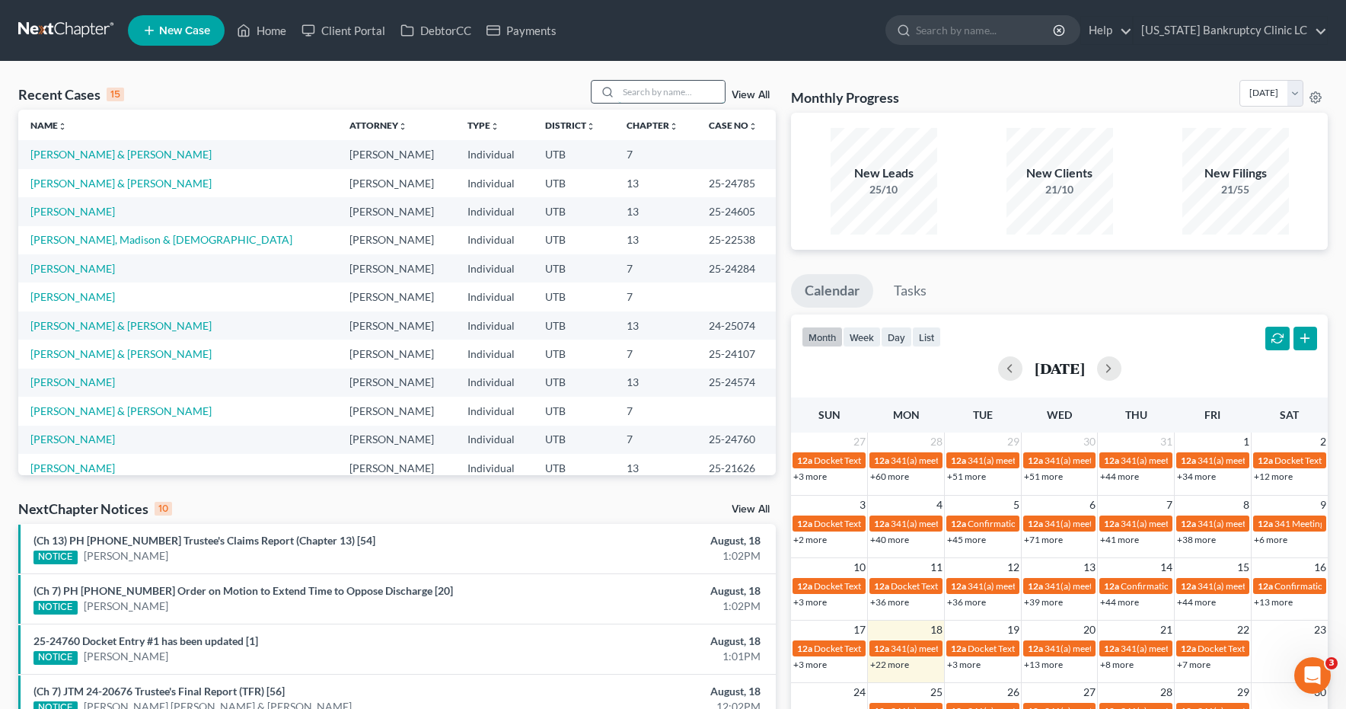
click at [649, 89] on input "search" at bounding box center [671, 92] width 107 height 22
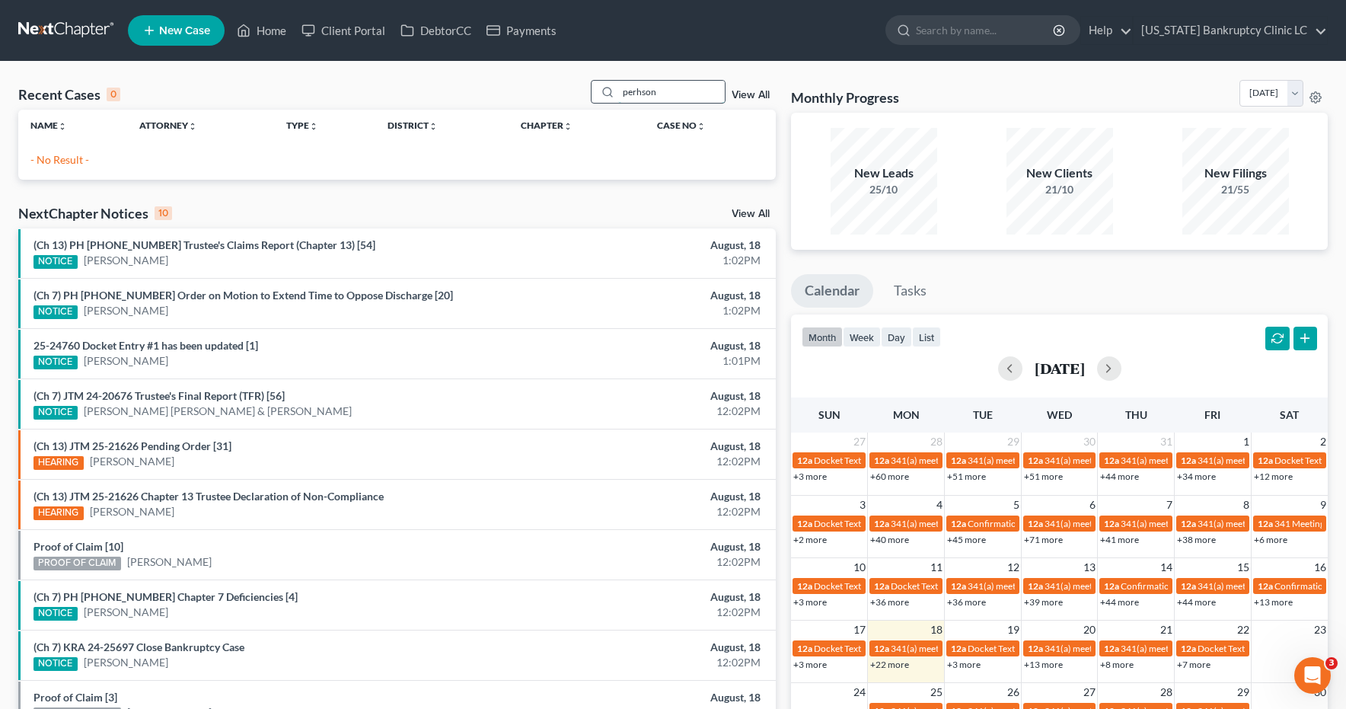
drag, startPoint x: 669, startPoint y: 93, endPoint x: 607, endPoint y: 93, distance: 62.4
click at [607, 93] on div "perhson" at bounding box center [658, 92] width 135 height 24
type input "[PERSON_NAME]"
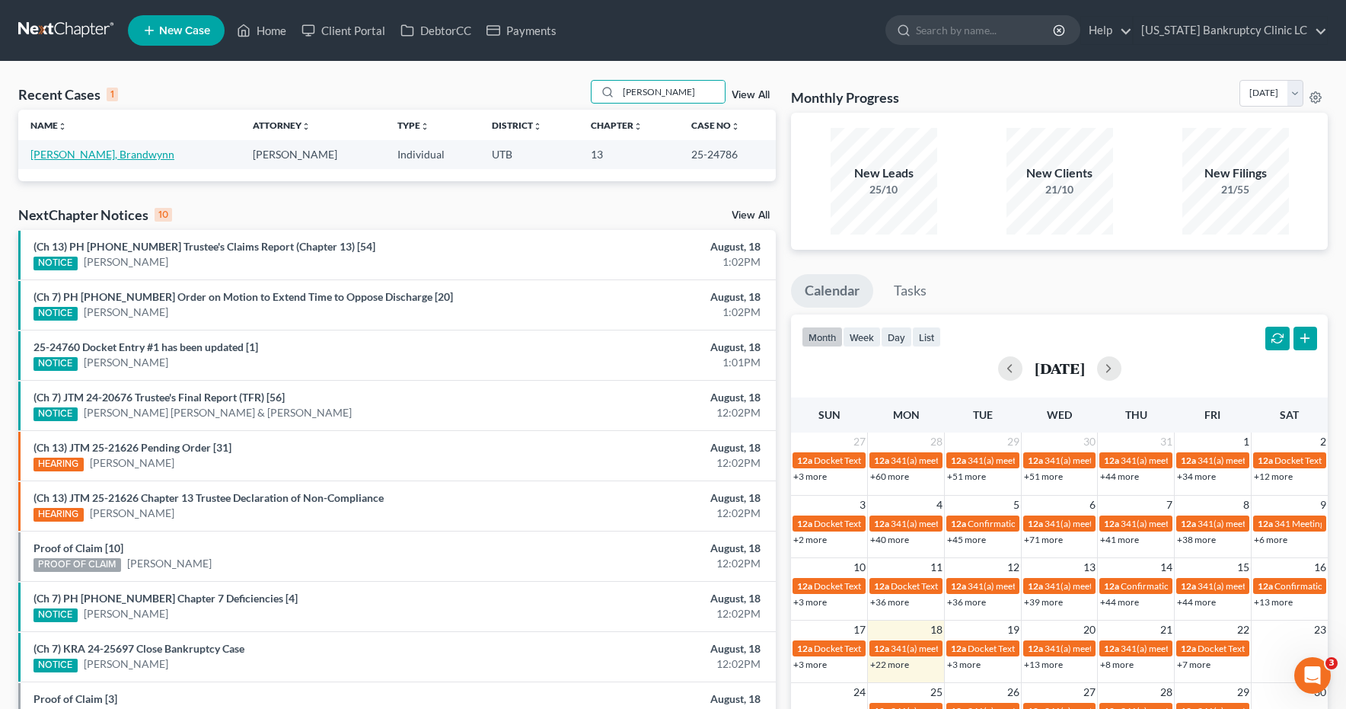
click at [53, 159] on link "[PERSON_NAME], Brandwynn" at bounding box center [102, 154] width 144 height 13
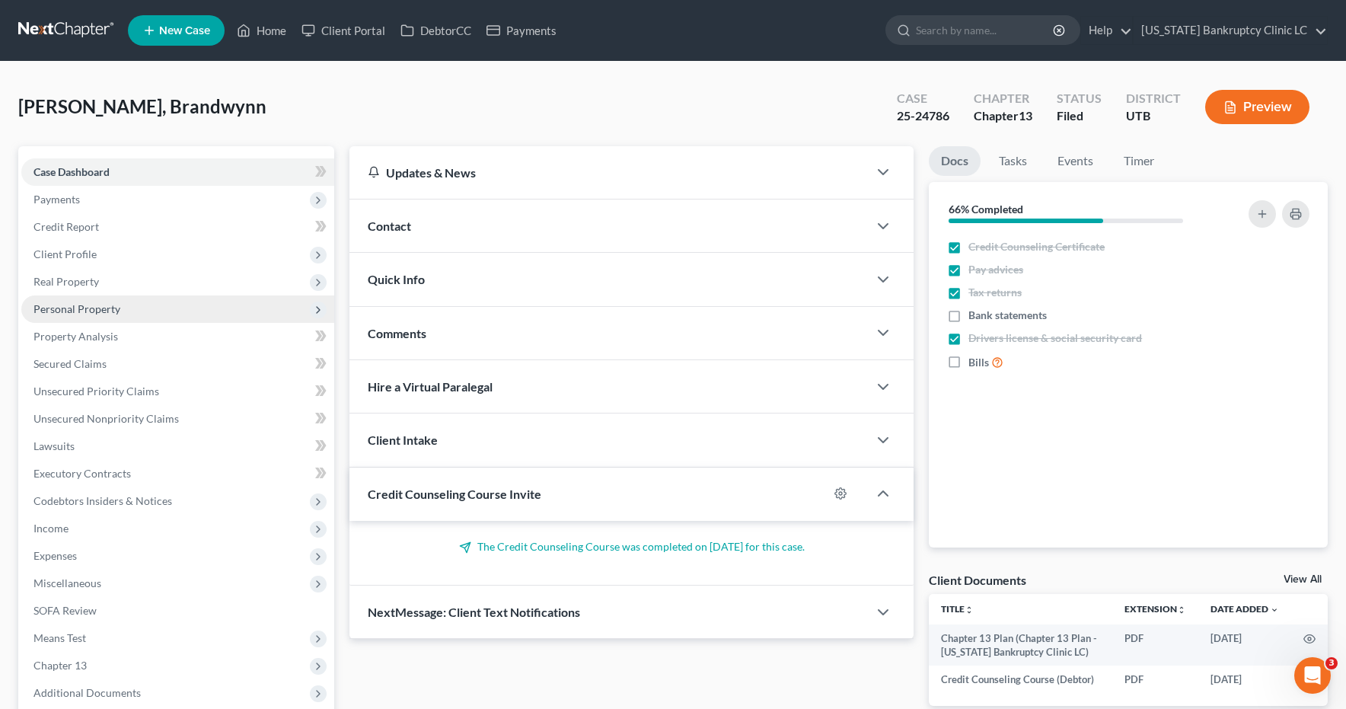
click at [61, 309] on span "Personal Property" at bounding box center [76, 308] width 87 height 13
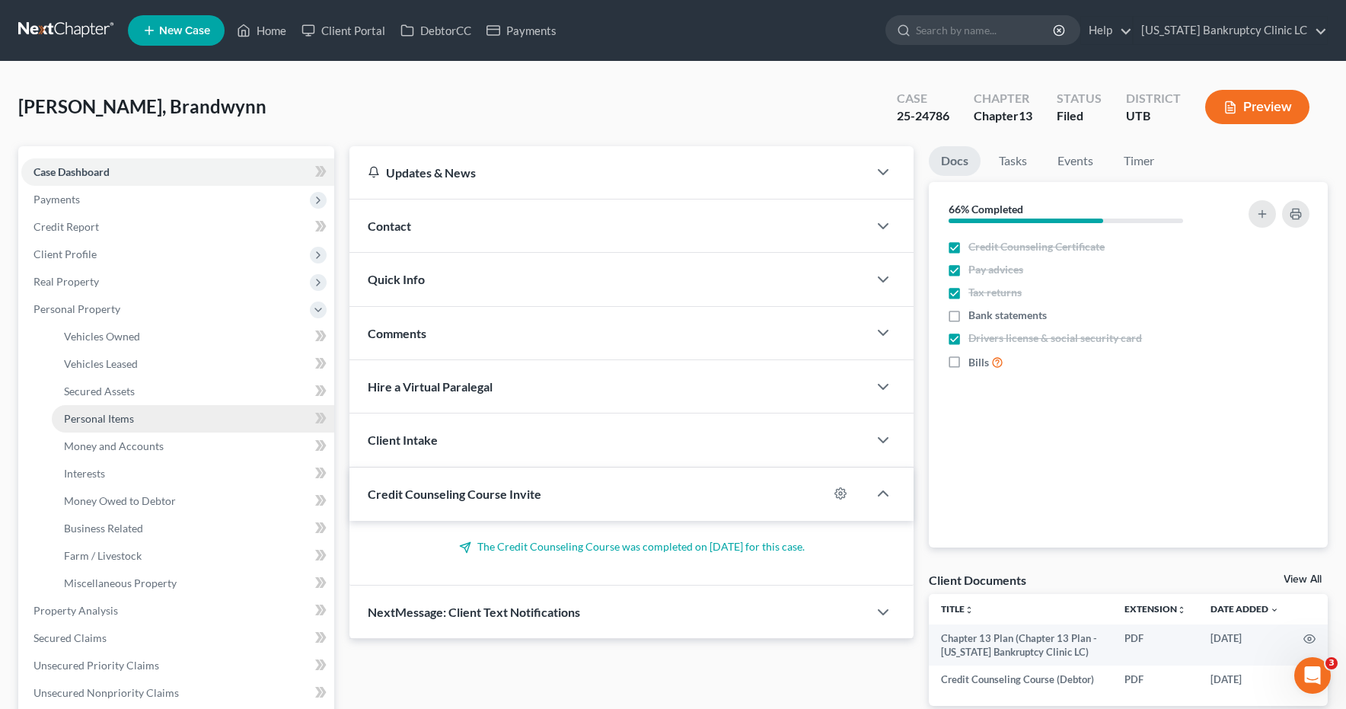
click at [97, 418] on span "Personal Items" at bounding box center [99, 418] width 70 height 13
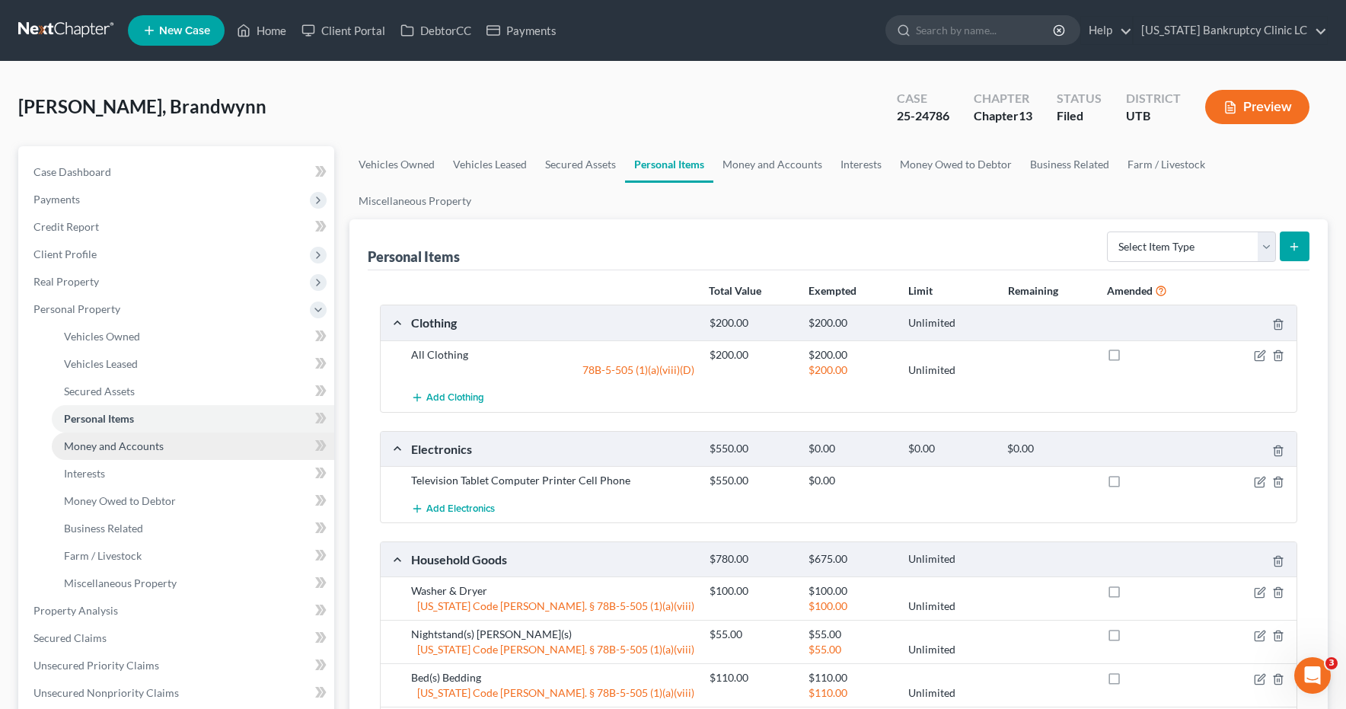
click at [127, 451] on span "Money and Accounts" at bounding box center [114, 445] width 100 height 13
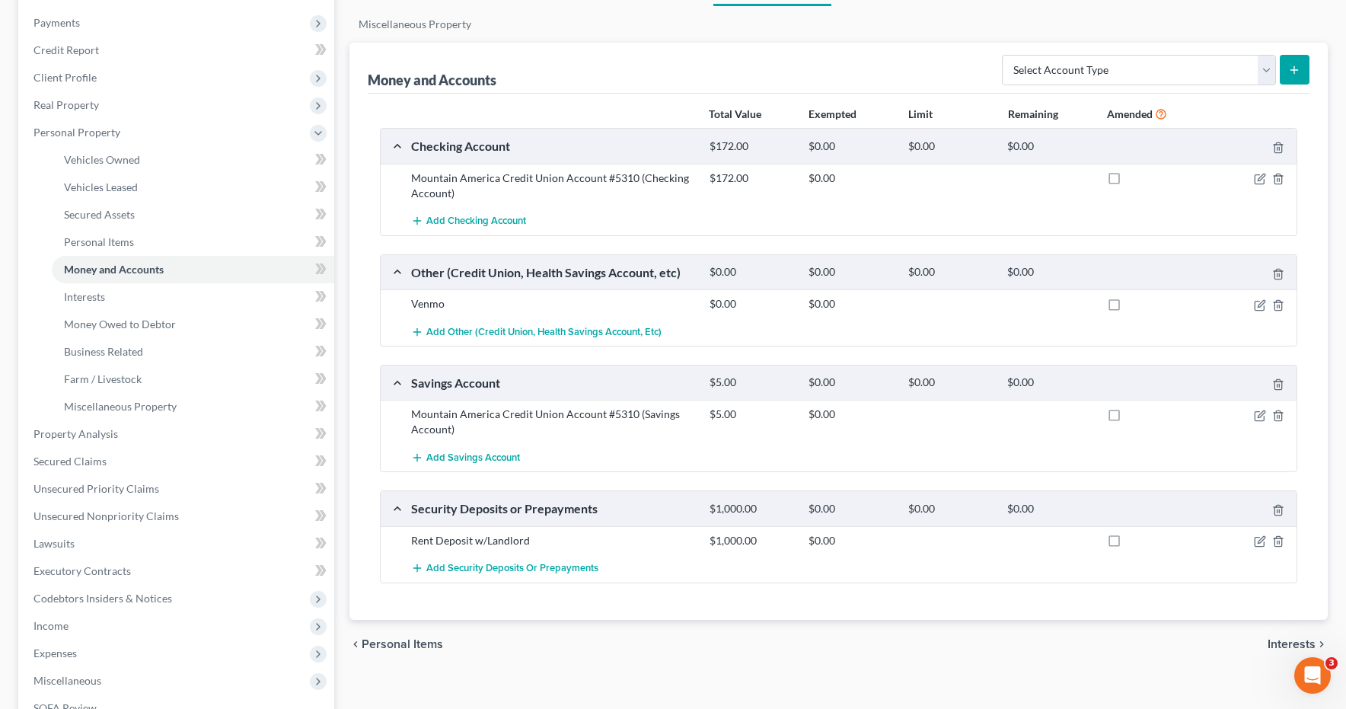
scroll to position [178, 0]
click at [1258, 304] on icon "button" at bounding box center [1260, 301] width 7 height 7
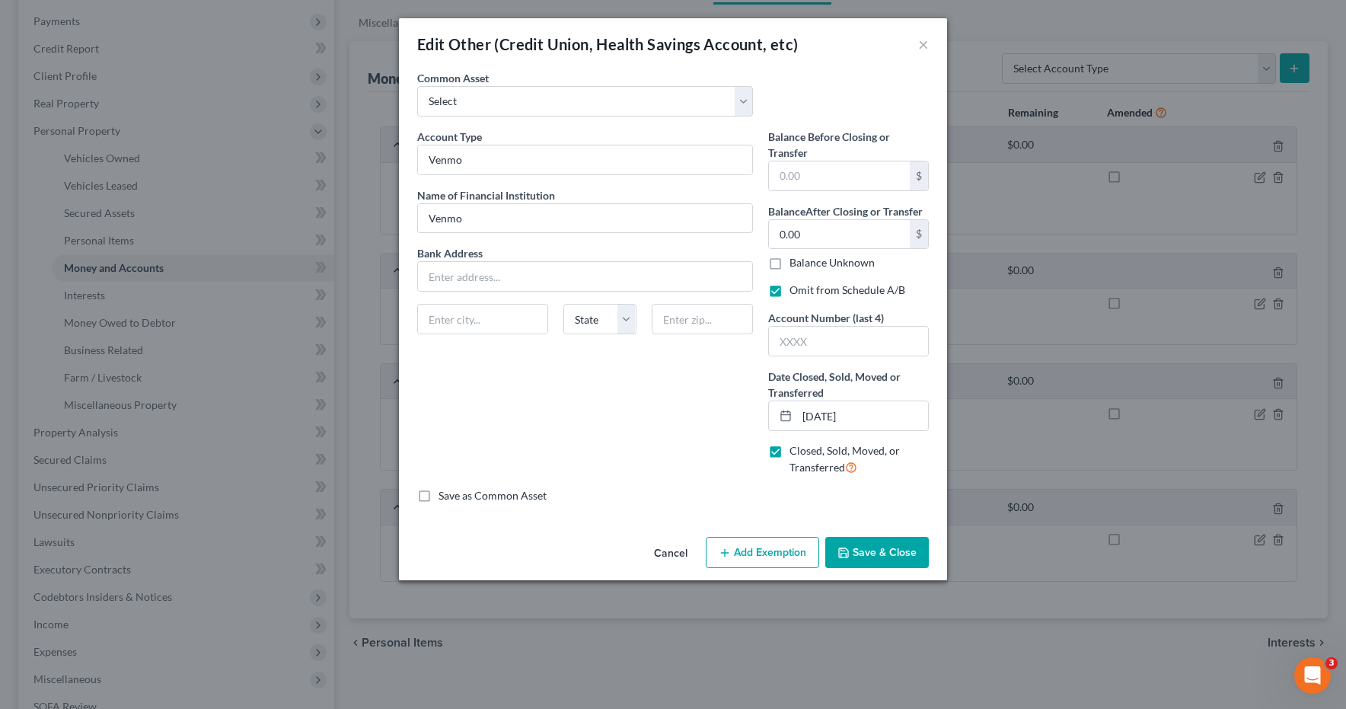
click at [862, 558] on button "Save & Close" at bounding box center [877, 553] width 104 height 32
click at [884, 553] on button "Save & Close" at bounding box center [877, 553] width 104 height 32
